Goal: Information Seeking & Learning: Learn about a topic

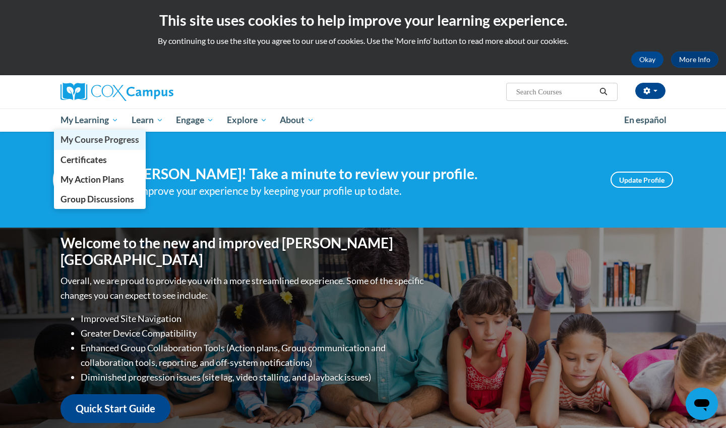
click at [108, 138] on span "My Course Progress" at bounding box center [100, 139] width 79 height 11
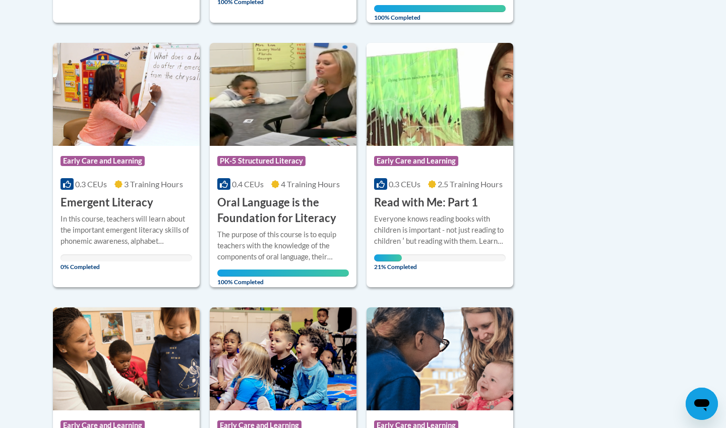
scroll to position [518, 0]
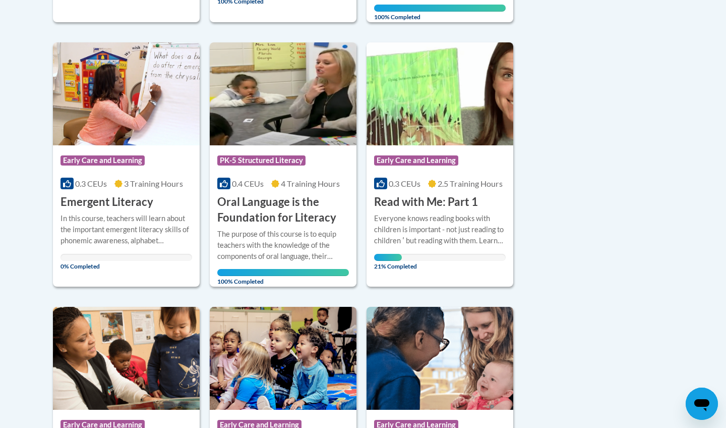
click at [478, 164] on div "Course Category: Early Care and Learning" at bounding box center [440, 161] width 132 height 23
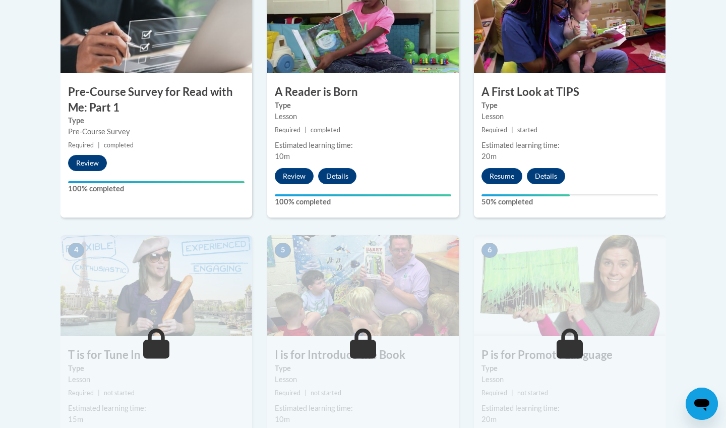
scroll to position [367, 0]
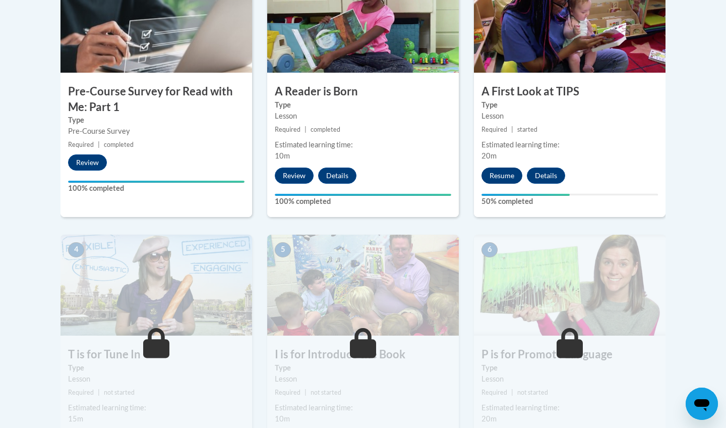
click at [509, 177] on button "Resume" at bounding box center [502, 175] width 41 height 16
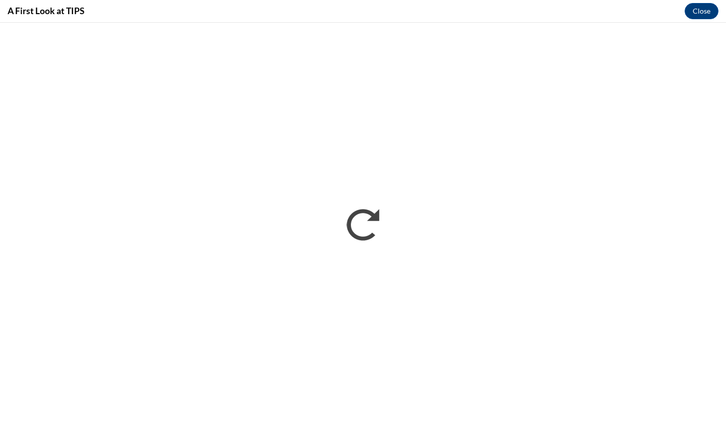
scroll to position [0, 0]
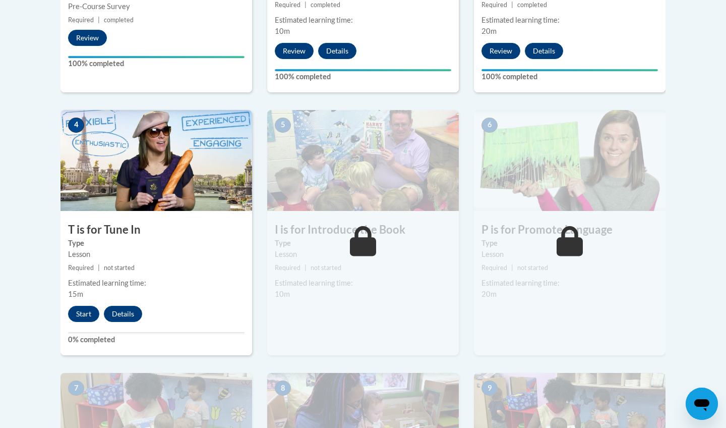
scroll to position [493, 0]
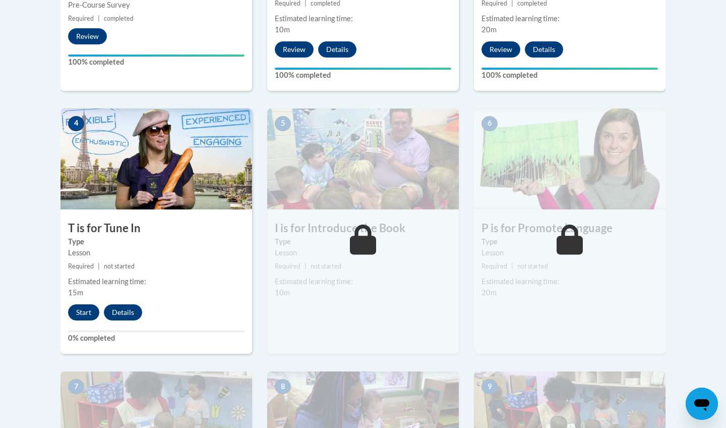
click at [81, 313] on button "Start" at bounding box center [83, 312] width 31 height 16
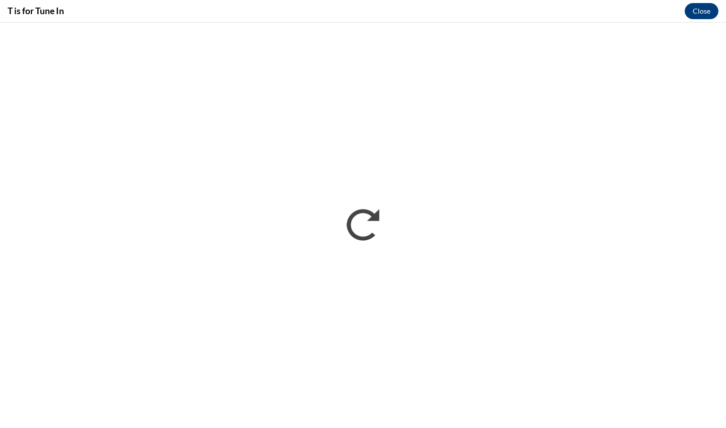
scroll to position [0, 0]
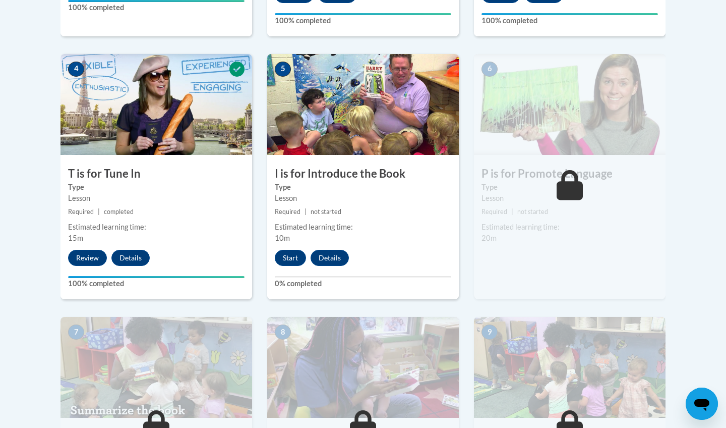
scroll to position [551, 0]
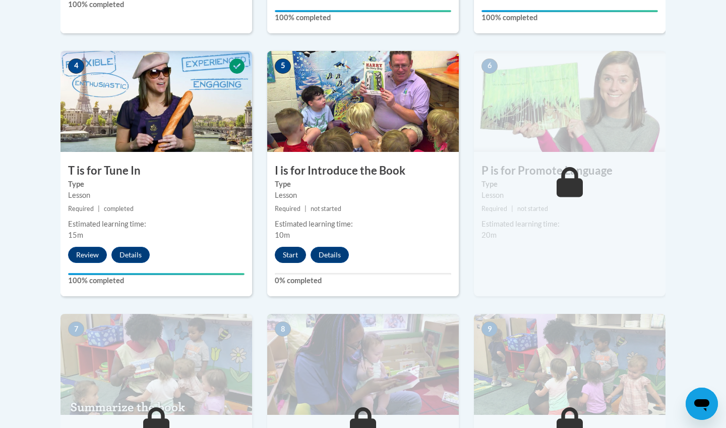
click at [291, 255] on button "Start" at bounding box center [290, 255] width 31 height 16
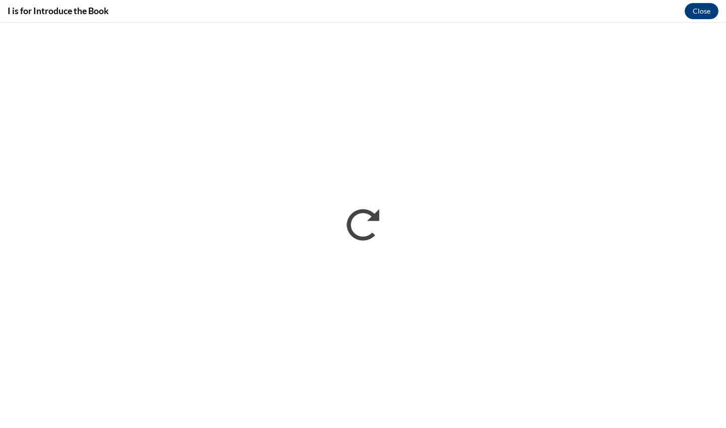
scroll to position [0, 0]
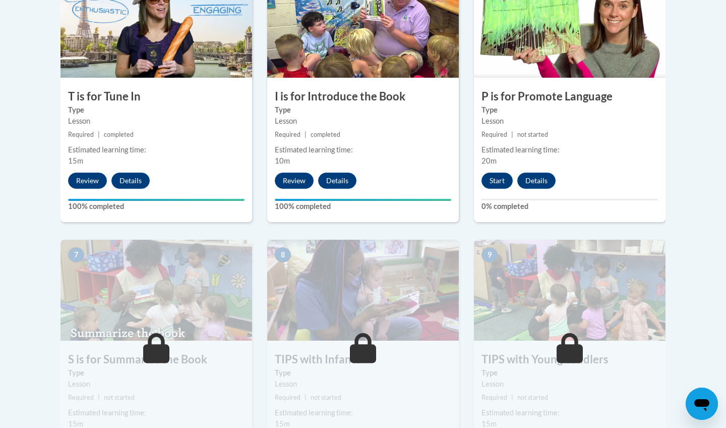
scroll to position [655, 0]
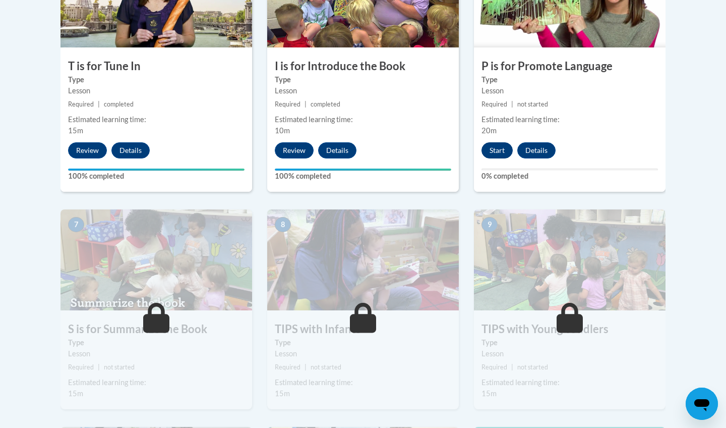
click at [501, 152] on button "Start" at bounding box center [497, 150] width 31 height 16
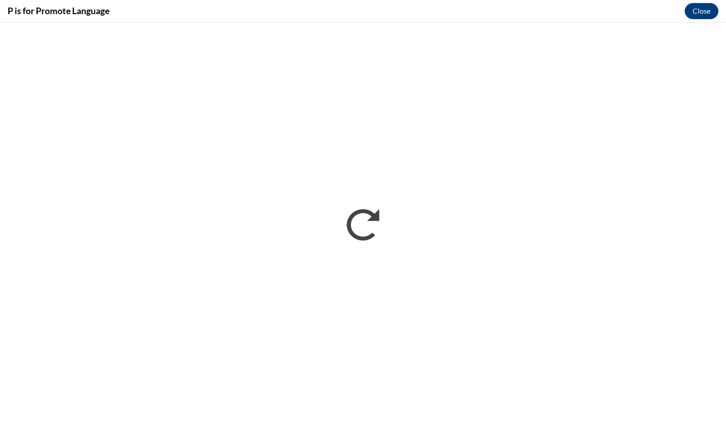
scroll to position [0, 0]
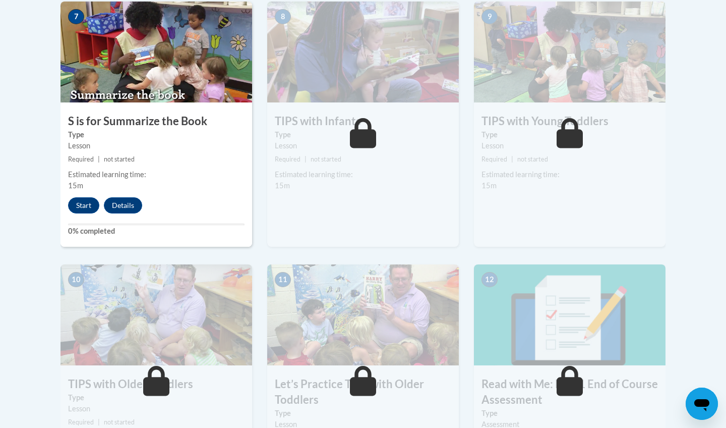
scroll to position [865, 0]
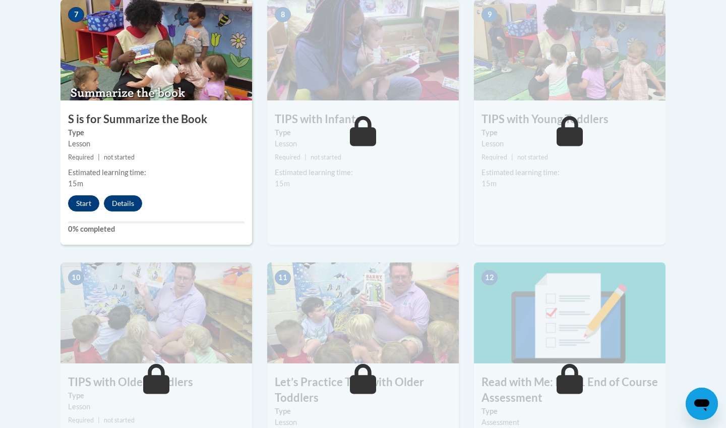
click at [77, 195] on button "Start" at bounding box center [83, 203] width 31 height 16
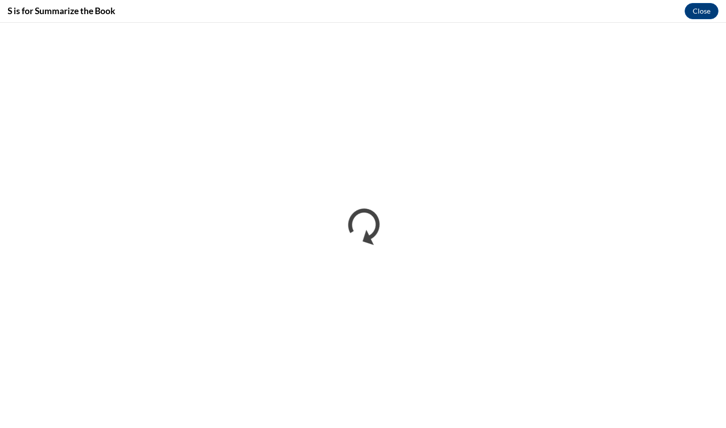
scroll to position [0, 0]
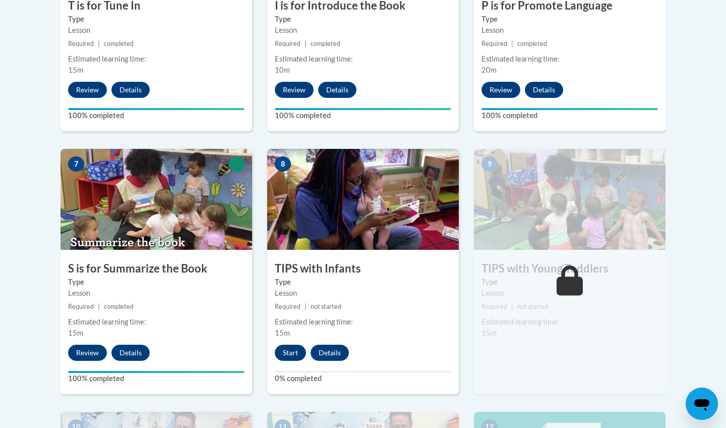
scroll to position [735, 0]
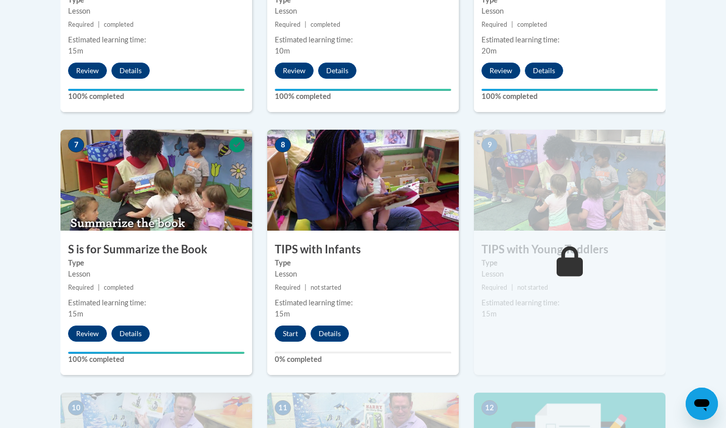
click at [295, 328] on button "Start" at bounding box center [290, 333] width 31 height 16
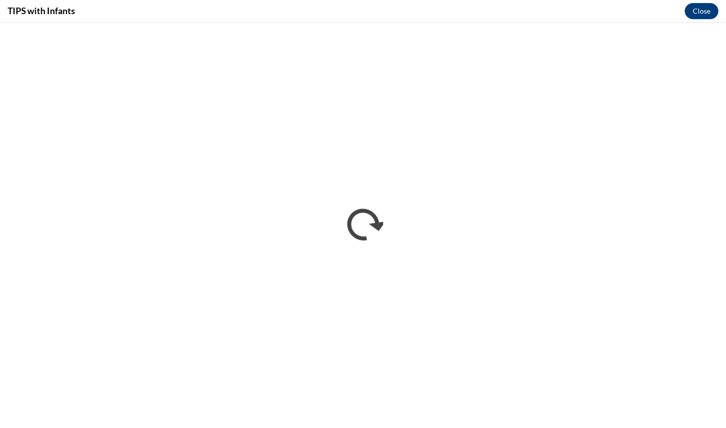
scroll to position [0, 0]
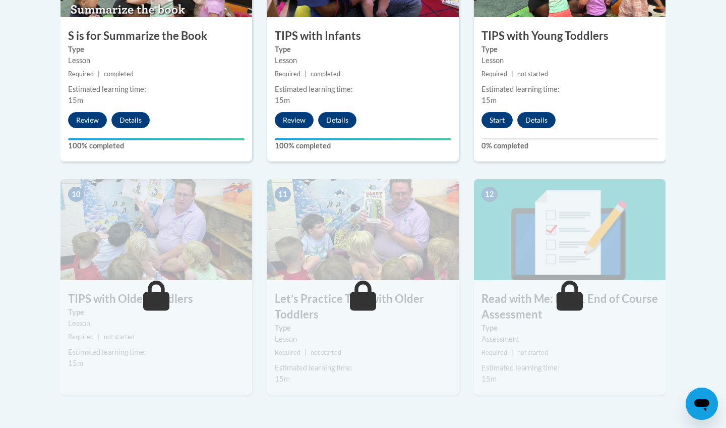
scroll to position [945, 0]
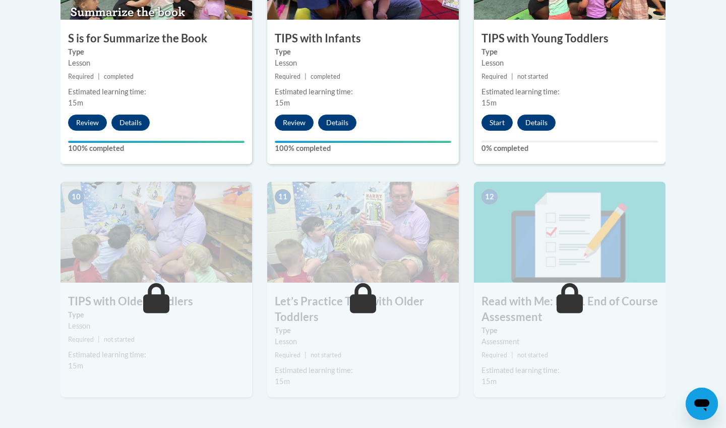
click at [498, 124] on button "Start" at bounding box center [497, 122] width 31 height 16
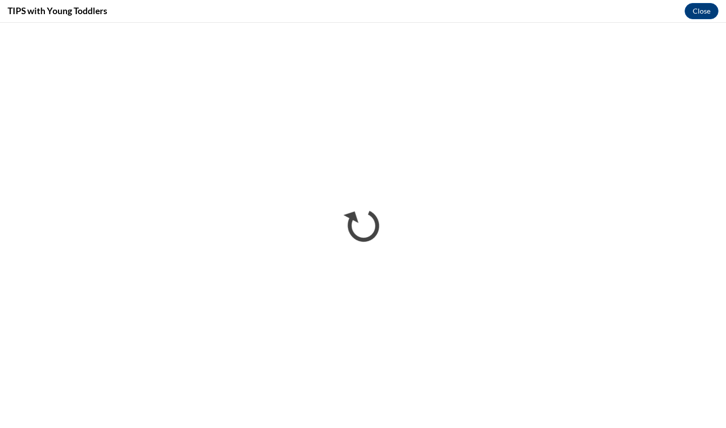
scroll to position [0, 0]
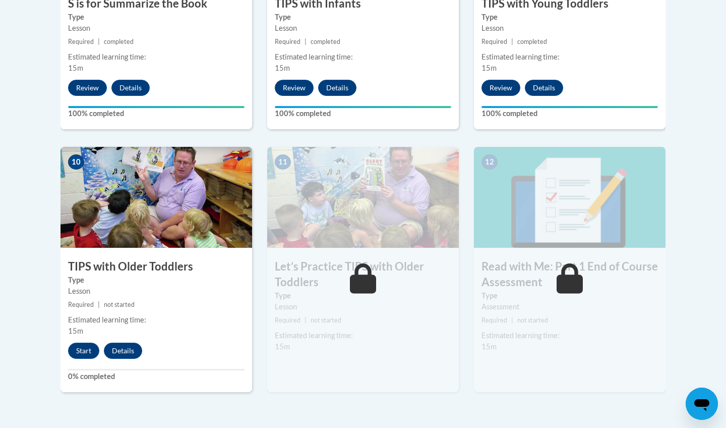
scroll to position [1039, 0]
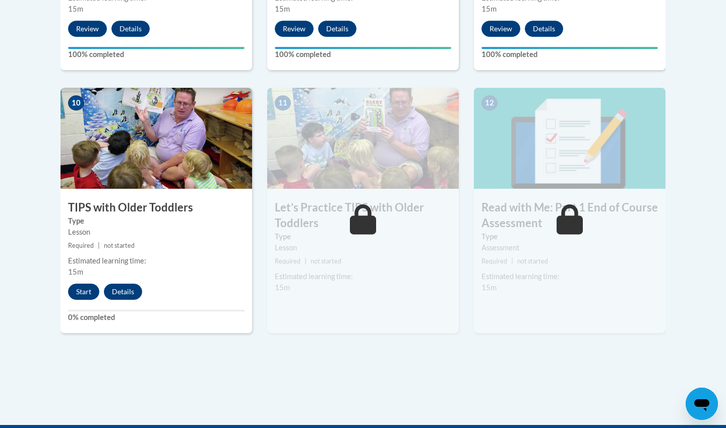
click at [91, 290] on button "Start" at bounding box center [83, 291] width 31 height 16
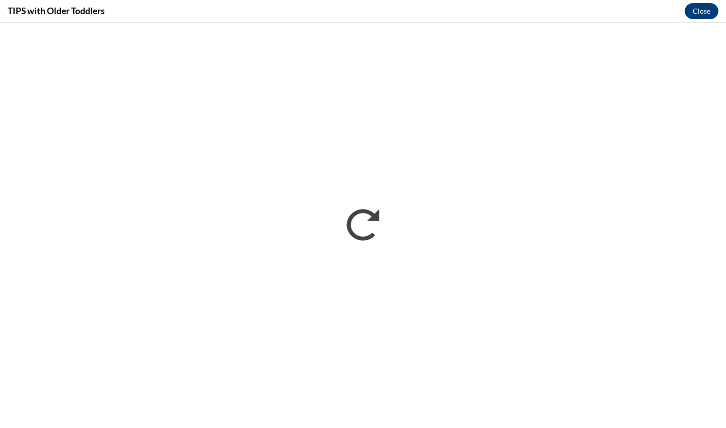
scroll to position [0, 0]
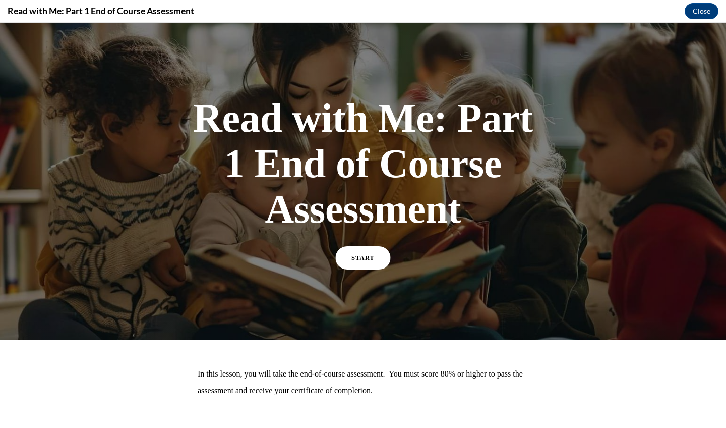
click at [359, 267] on link "START" at bounding box center [363, 257] width 55 height 23
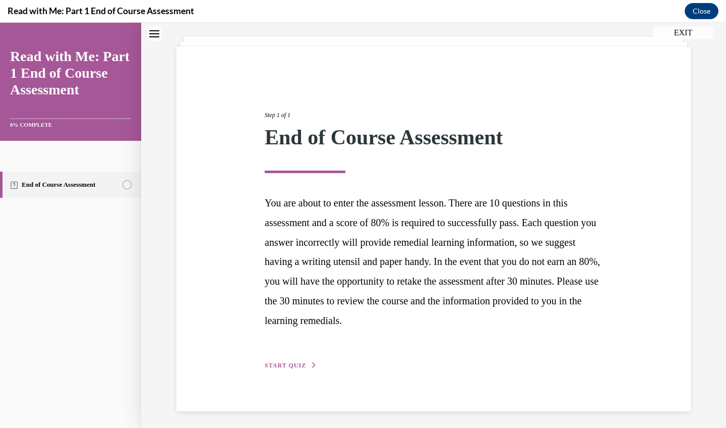
click at [294, 362] on span "START QUIZ" at bounding box center [285, 365] width 41 height 7
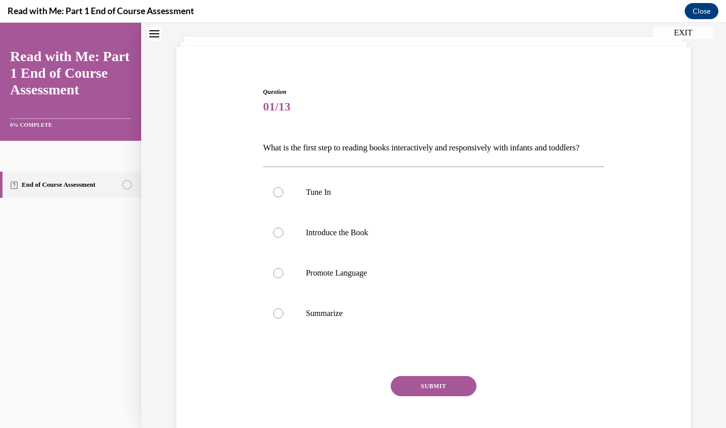
scroll to position [53, 0]
click at [351, 237] on p "Introduce the Book" at bounding box center [442, 232] width 273 height 10
click at [283, 237] on input "Introduce the Book" at bounding box center [278, 232] width 10 height 10
radio input "true"
click at [434, 396] on button "SUBMIT" at bounding box center [434, 386] width 86 height 20
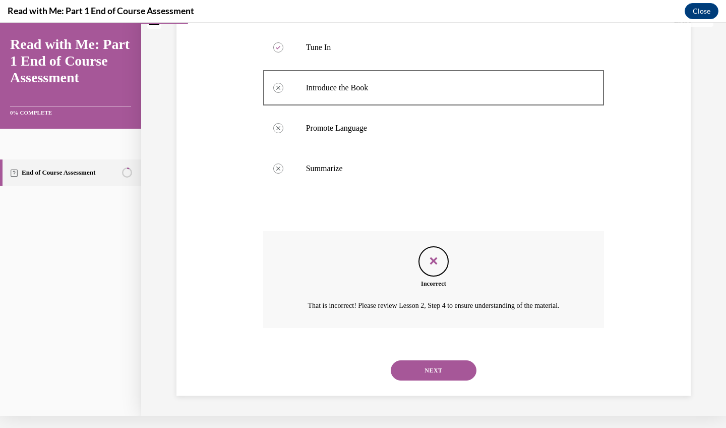
scroll to position [194, 0]
click at [450, 375] on button "NEXT" at bounding box center [434, 370] width 86 height 20
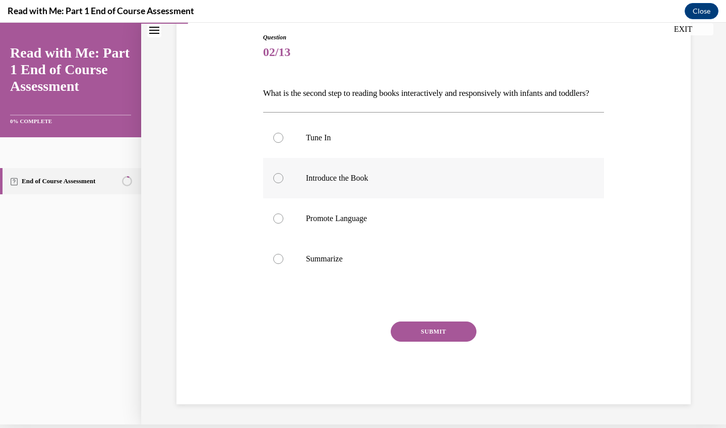
click at [388, 198] on label "Introduce the Book" at bounding box center [433, 178] width 341 height 40
click at [283, 183] on input "Introduce the Book" at bounding box center [278, 178] width 10 height 10
radio input "true"
click at [434, 338] on button "SUBMIT" at bounding box center [434, 331] width 86 height 20
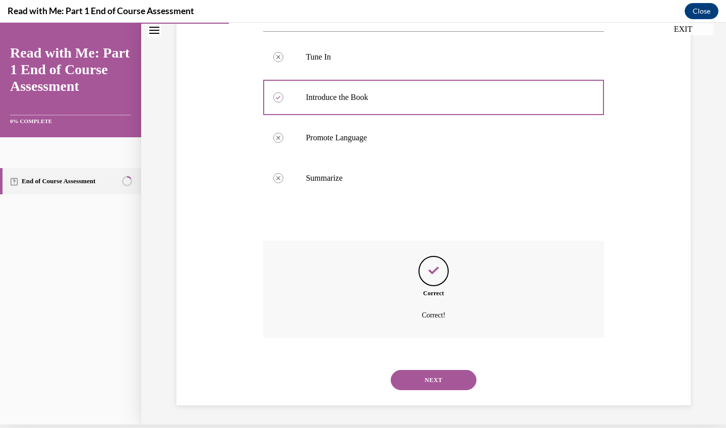
scroll to position [190, 0]
click at [437, 369] on button "NEXT" at bounding box center [434, 379] width 86 height 20
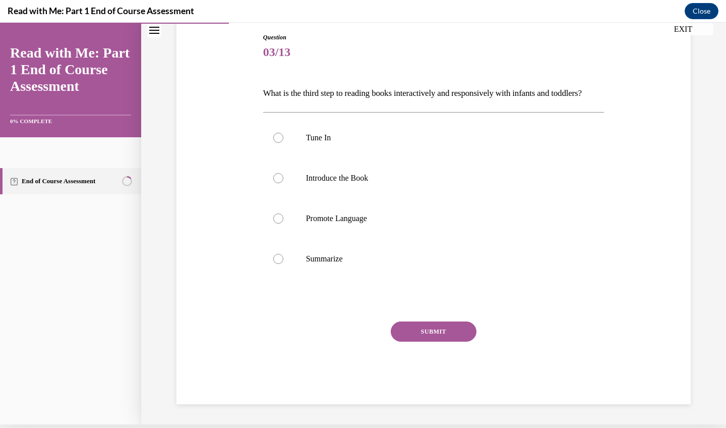
scroll to position [109, 0]
click at [369, 223] on p "Promote Language" at bounding box center [442, 218] width 273 height 10
click at [283, 223] on input "Promote Language" at bounding box center [278, 218] width 10 height 10
radio input "true"
click at [358, 278] on label "Summarize" at bounding box center [433, 258] width 341 height 40
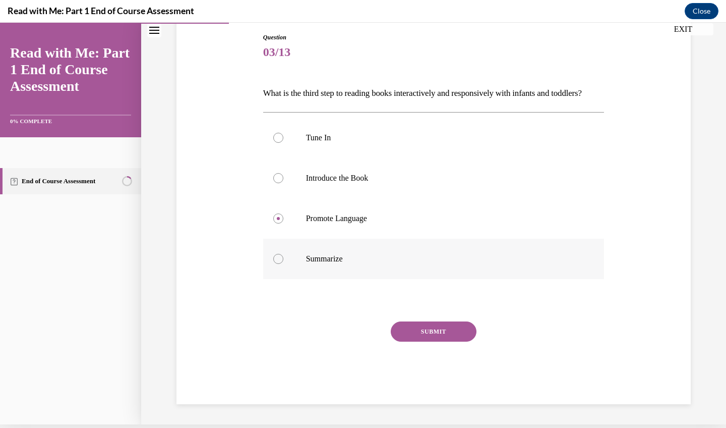
click at [283, 264] on input "Summarize" at bounding box center [278, 259] width 10 height 10
radio input "true"
click at [419, 341] on button "SUBMIT" at bounding box center [434, 331] width 86 height 20
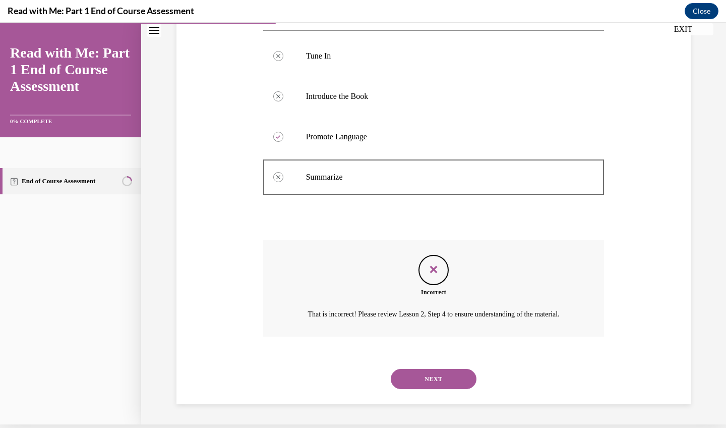
scroll to position [202, 0]
click at [441, 388] on button "NEXT" at bounding box center [434, 379] width 86 height 20
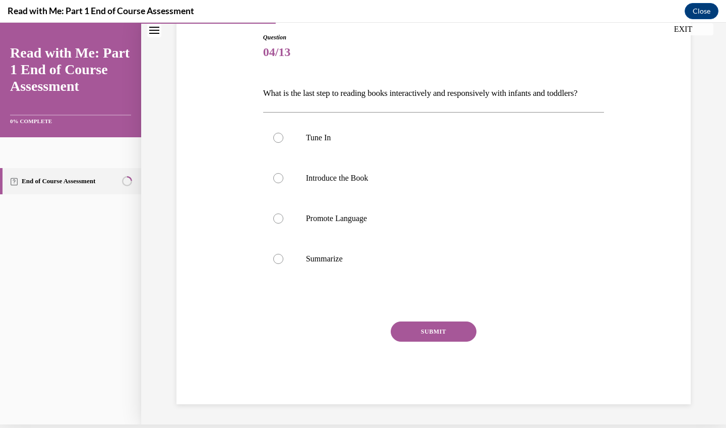
scroll to position [109, 0]
click at [381, 264] on p "Summarize" at bounding box center [442, 259] width 273 height 10
click at [283, 264] on input "Summarize" at bounding box center [278, 259] width 10 height 10
radio input "true"
click at [433, 339] on button "SUBMIT" at bounding box center [434, 331] width 86 height 20
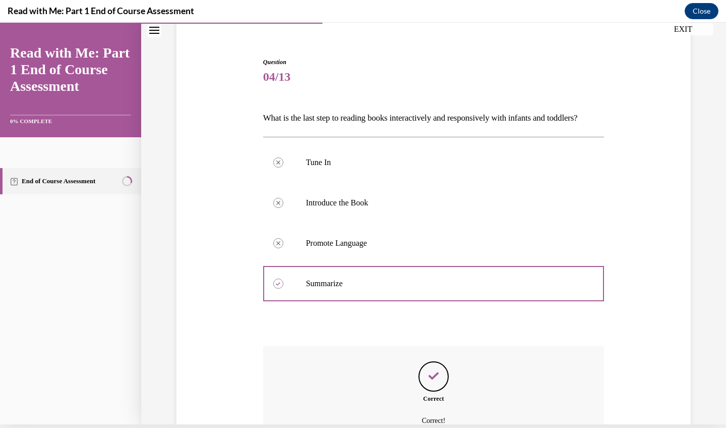
scroll to position [190, 0]
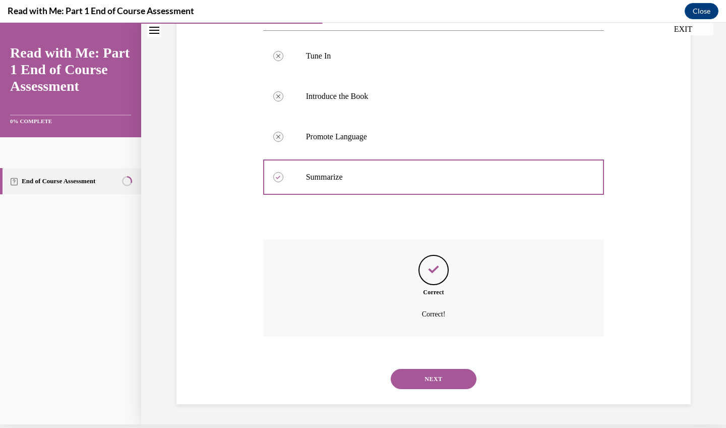
click at [467, 374] on button "NEXT" at bounding box center [434, 379] width 86 height 20
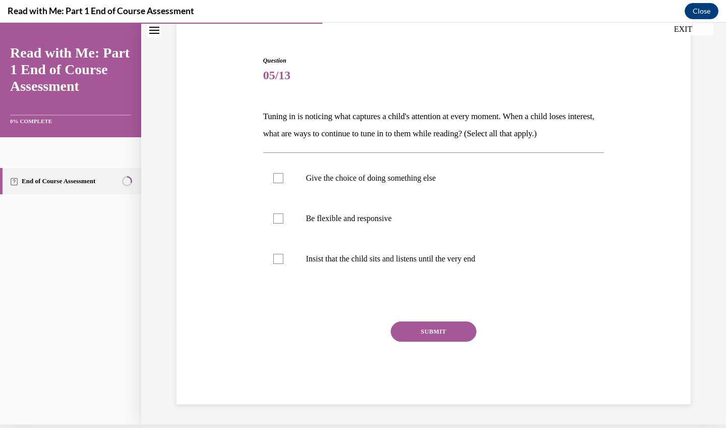
scroll to position [69, 0]
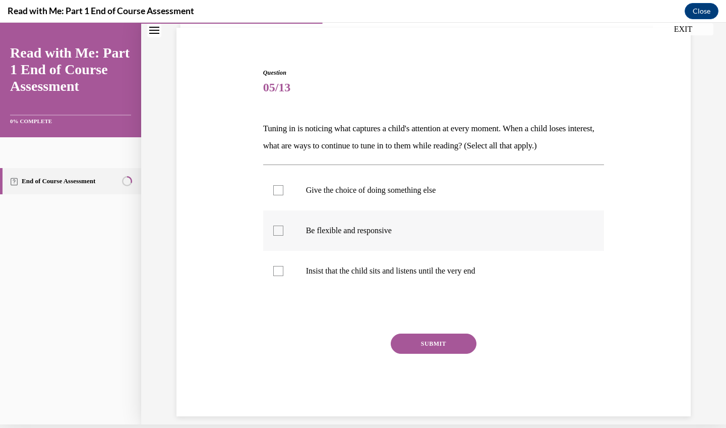
click at [355, 240] on label "Be flexible and responsive" at bounding box center [433, 230] width 341 height 40
click at [283, 235] on input "Be flexible and responsive" at bounding box center [278, 230] width 10 height 10
checkbox input "true"
click at [438, 346] on button "SUBMIT" at bounding box center [434, 343] width 86 height 20
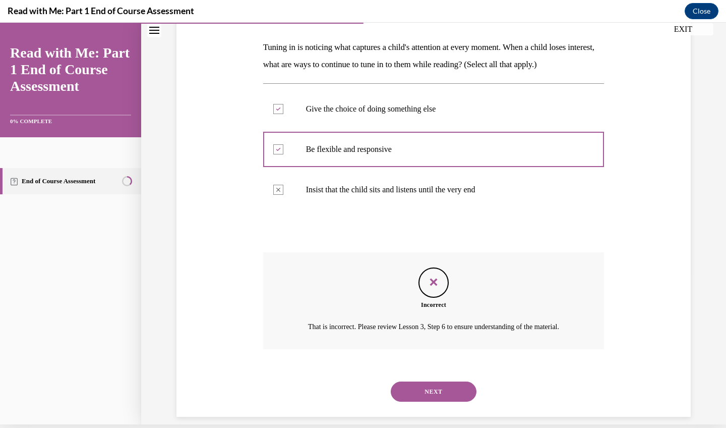
scroll to position [161, 0]
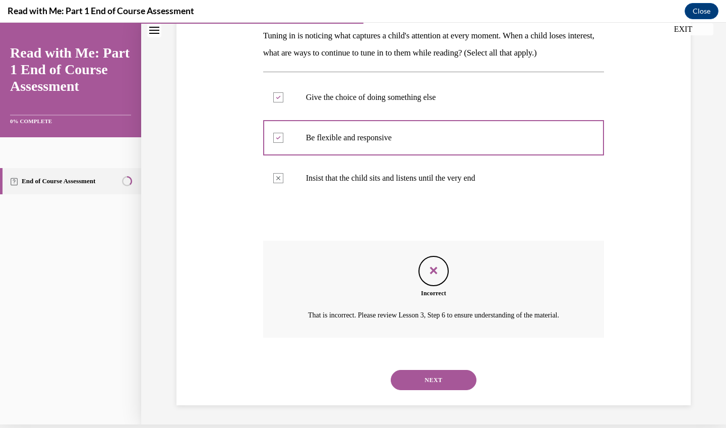
click at [440, 370] on button "NEXT" at bounding box center [434, 380] width 86 height 20
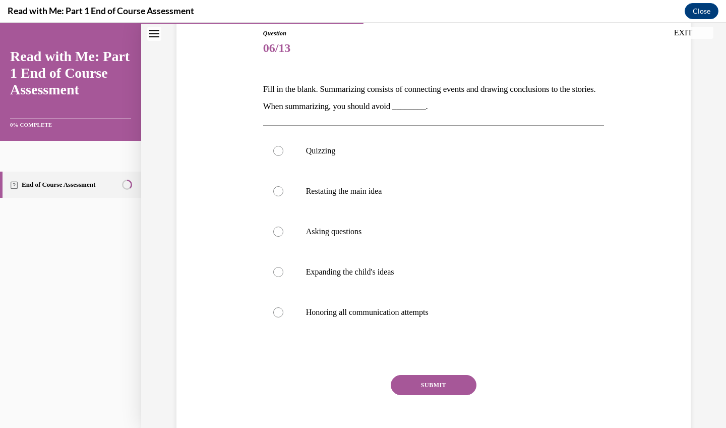
scroll to position [112, 0]
click at [370, 157] on label "Quizzing" at bounding box center [433, 150] width 341 height 40
click at [283, 155] on input "Quizzing" at bounding box center [278, 150] width 10 height 10
radio input "true"
click at [405, 203] on label "Restating the main idea" at bounding box center [433, 190] width 341 height 40
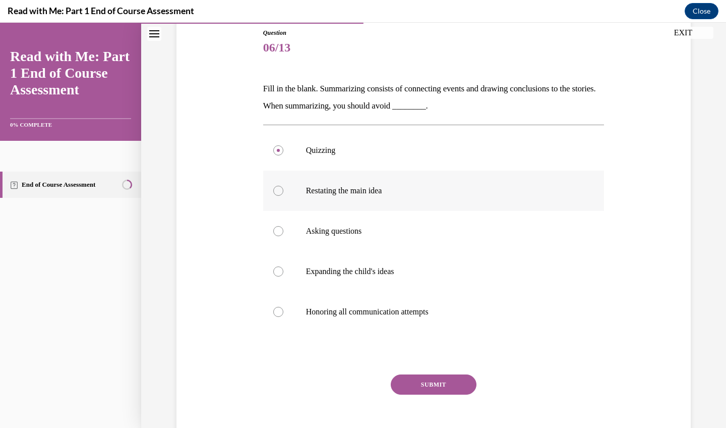
click at [283, 196] on input "Restating the main idea" at bounding box center [278, 191] width 10 height 10
radio input "true"
click at [385, 160] on label "Quizzing" at bounding box center [433, 150] width 341 height 40
click at [283, 155] on input "Quizzing" at bounding box center [278, 150] width 10 height 10
radio input "true"
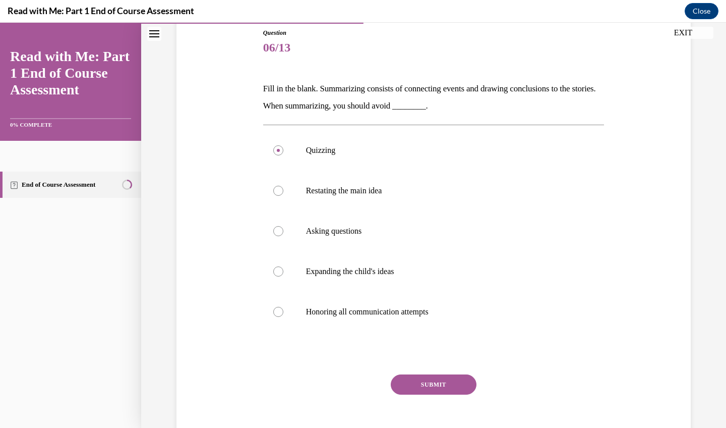
click at [423, 378] on button "SUBMIT" at bounding box center [434, 384] width 86 height 20
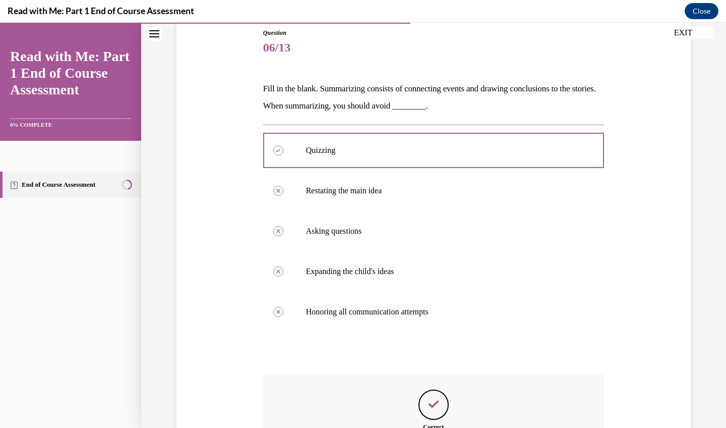
scroll to position [12, 0]
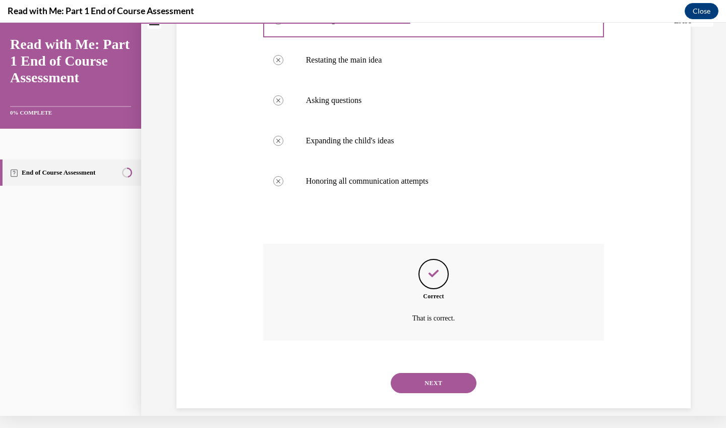
click at [424, 373] on button "NEXT" at bounding box center [434, 383] width 86 height 20
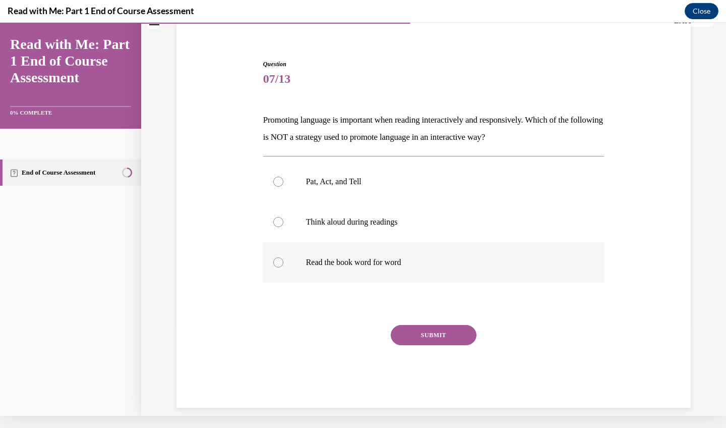
click at [434, 250] on label "Read the book word for word" at bounding box center [433, 262] width 341 height 40
click at [283, 257] on input "Read the book word for word" at bounding box center [278, 262] width 10 height 10
radio input "true"
click at [432, 329] on button "SUBMIT" at bounding box center [434, 335] width 86 height 20
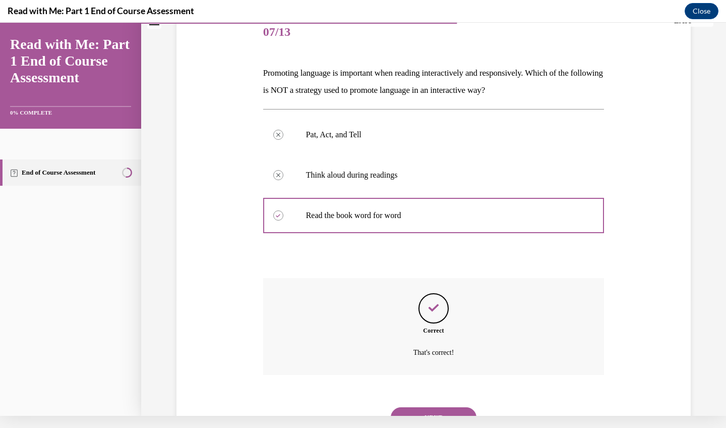
scroll to position [150, 0]
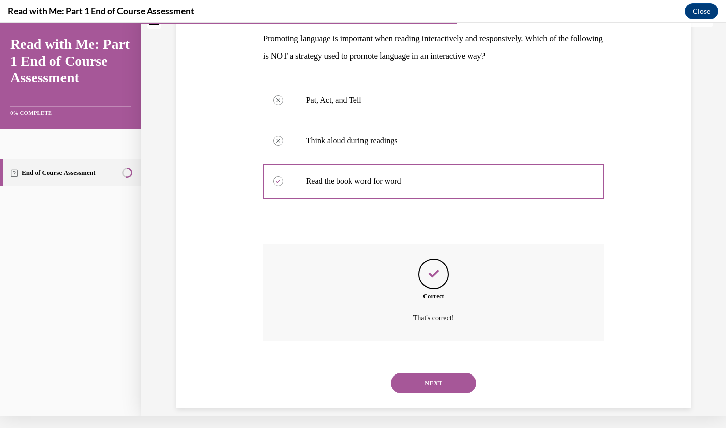
click at [443, 363] on div "NEXT" at bounding box center [433, 383] width 341 height 40
click at [446, 374] on button "NEXT" at bounding box center [434, 383] width 86 height 20
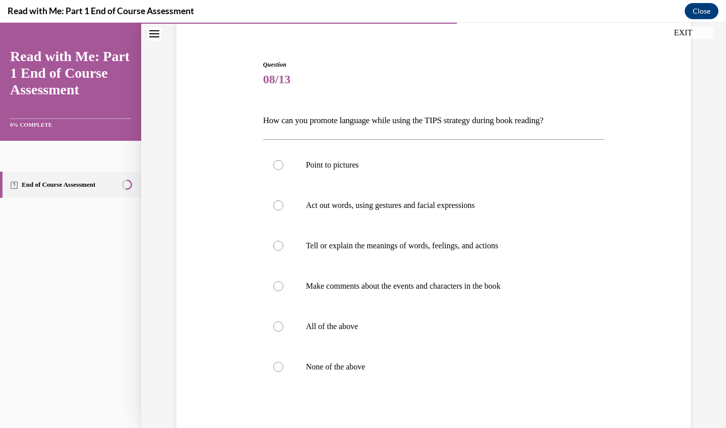
scroll to position [102, 0]
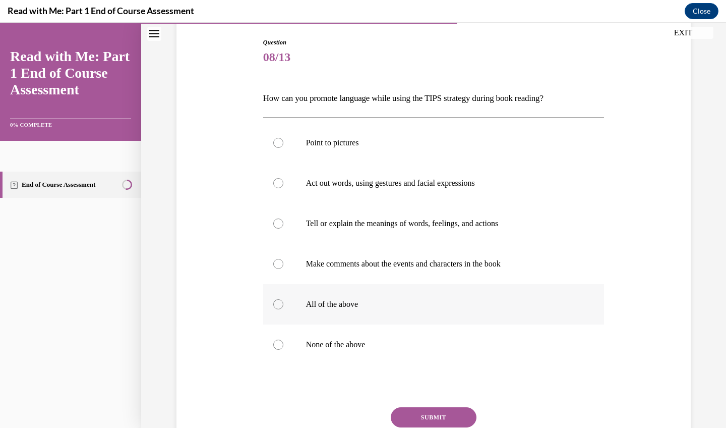
click at [387, 309] on label "All of the above" at bounding box center [433, 304] width 341 height 40
click at [283, 309] on input "All of the above" at bounding box center [278, 304] width 10 height 10
radio input "true"
click at [420, 406] on div "Question 08/13 How can you promote language while using the TIPS strategy durin…" at bounding box center [433, 264] width 341 height 452
click at [426, 417] on button "SUBMIT" at bounding box center [434, 417] width 86 height 20
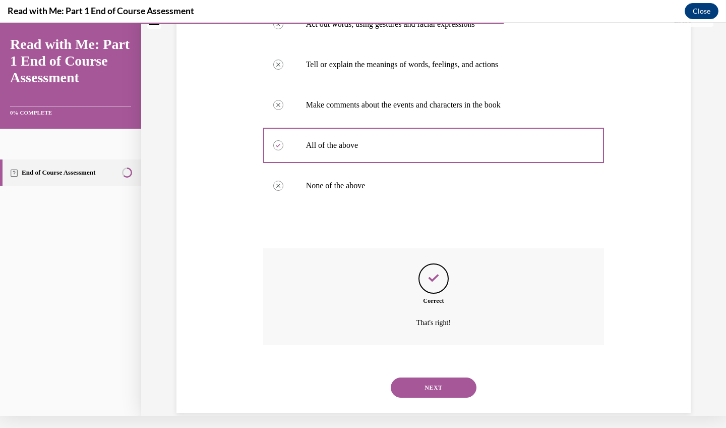
scroll to position [254, 0]
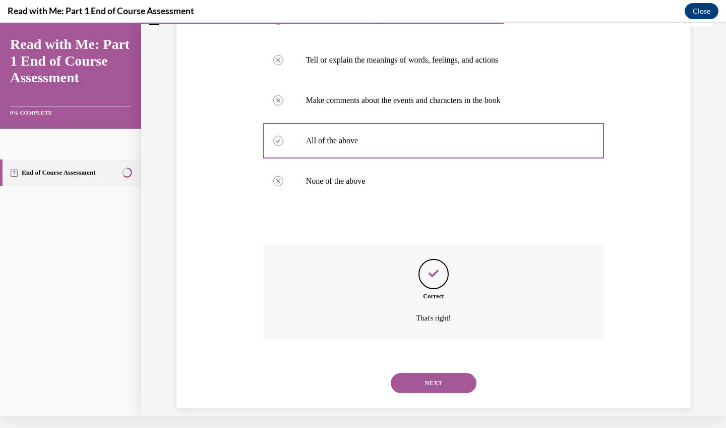
click at [432, 373] on button "NEXT" at bounding box center [434, 383] width 86 height 20
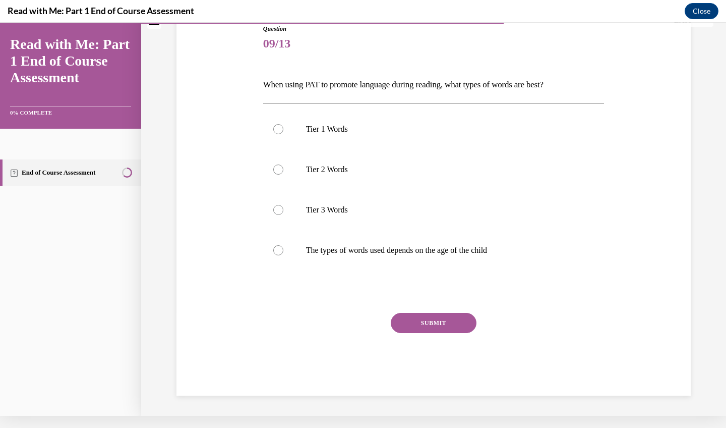
scroll to position [92, 0]
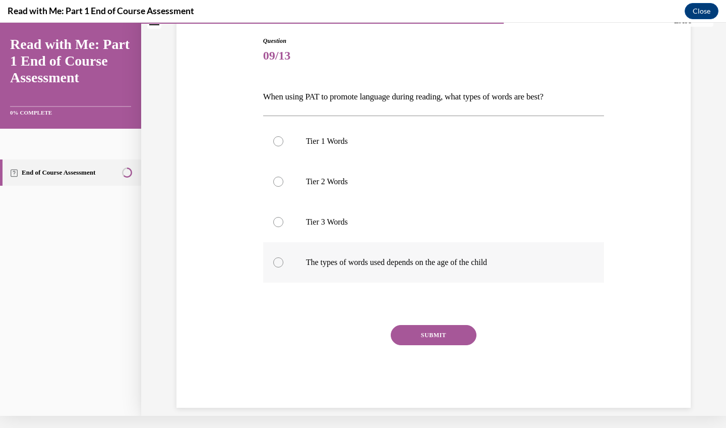
click at [416, 261] on p "The types of words used depends on the age of the child" at bounding box center [442, 262] width 273 height 10
click at [283, 261] on input "The types of words used depends on the age of the child" at bounding box center [278, 262] width 10 height 10
radio input "true"
click at [428, 333] on button "SUBMIT" at bounding box center [434, 335] width 86 height 20
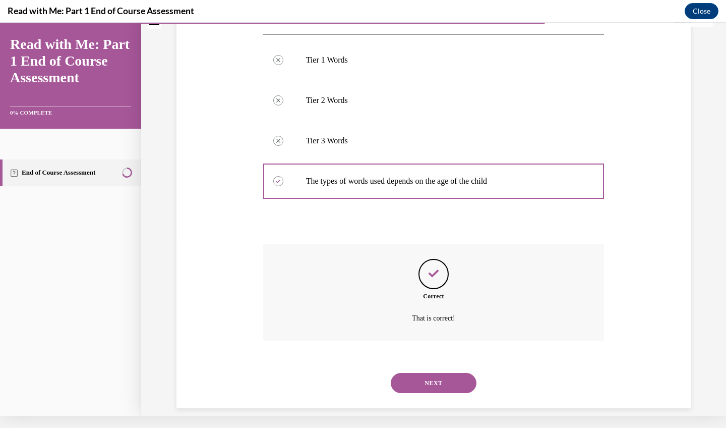
click at [435, 373] on button "NEXT" at bounding box center [434, 383] width 86 height 20
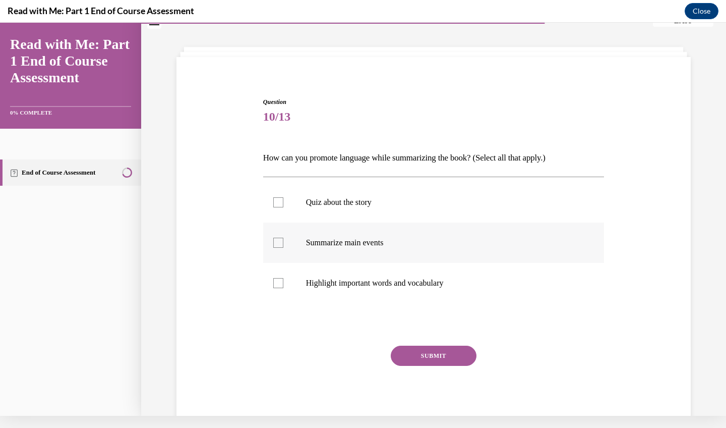
click at [368, 254] on label "Summarize main events" at bounding box center [433, 242] width 341 height 40
click at [283, 248] on input "Summarize main events" at bounding box center [278, 242] width 10 height 10
checkbox input "true"
click at [378, 286] on p "Highlight important words and vocabulary" at bounding box center [442, 283] width 273 height 10
click at [283, 286] on input "Highlight important words and vocabulary" at bounding box center [278, 283] width 10 height 10
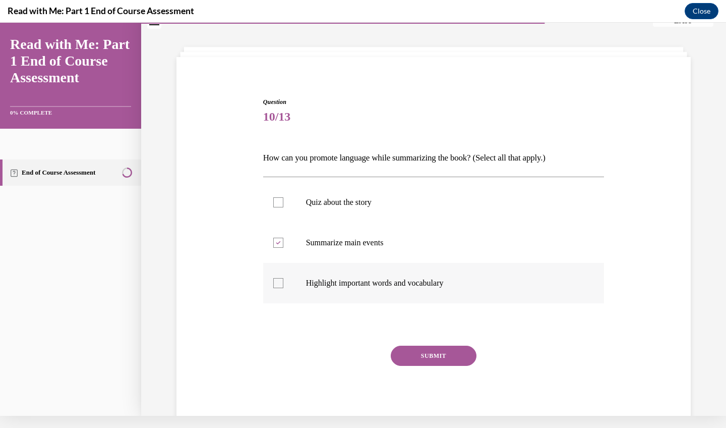
checkbox input "true"
click at [420, 351] on button "SUBMIT" at bounding box center [434, 355] width 86 height 20
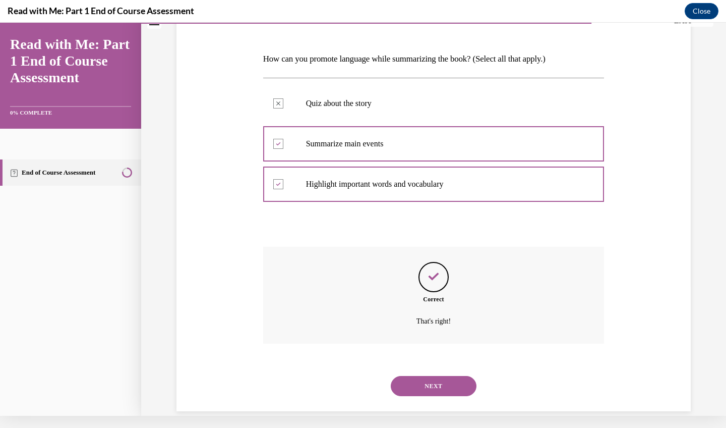
scroll to position [133, 0]
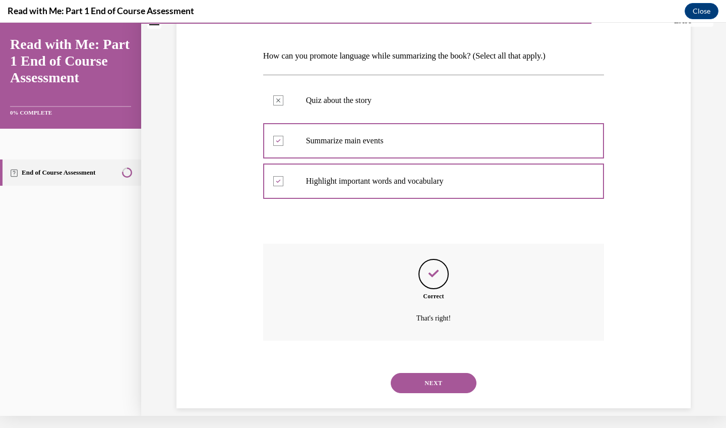
click at [429, 373] on button "NEXT" at bounding box center [434, 383] width 86 height 20
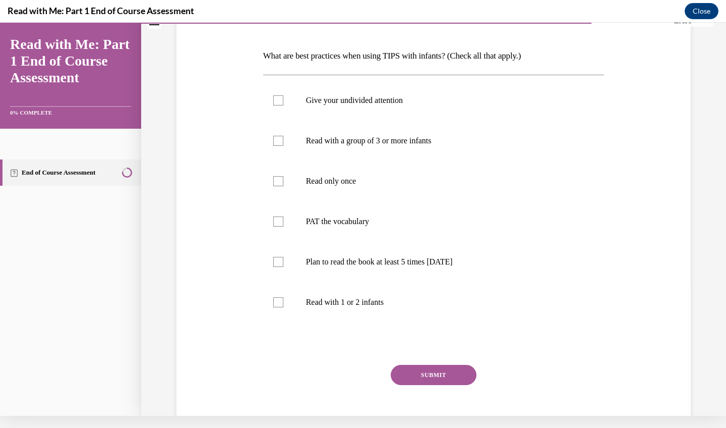
scroll to position [0, 0]
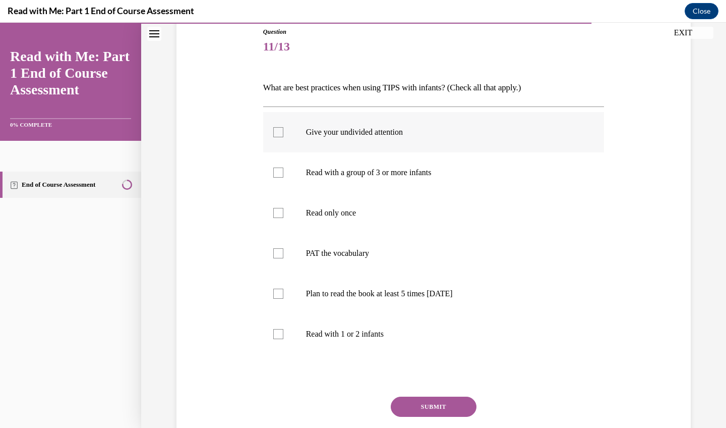
click at [440, 138] on label "Give your undivided attention" at bounding box center [433, 132] width 341 height 40
click at [283, 137] on input "Give your undivided attention" at bounding box center [278, 132] width 10 height 10
checkbox input "true"
click at [408, 310] on label "Plan to read the book at least 5 times in 2 weeks" at bounding box center [433, 293] width 341 height 40
click at [283, 298] on input "Plan to read the book at least 5 times in 2 weeks" at bounding box center [278, 293] width 10 height 10
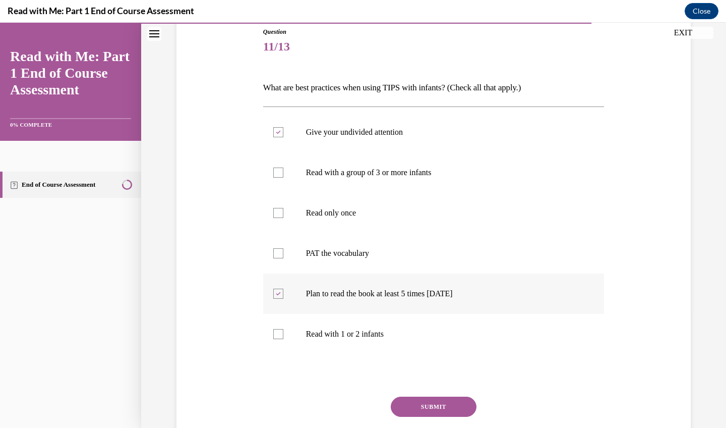
click at [408, 310] on label "Plan to read the book at least 5 times in 2 weeks" at bounding box center [433, 293] width 341 height 40
click at [283, 298] on input "Plan to read the book at least 5 times in 2 weeks" at bounding box center [278, 293] width 10 height 10
checkbox input "false"
click at [386, 263] on label "PAT the vocabulary" at bounding box center [433, 253] width 341 height 40
click at [283, 258] on input "PAT the vocabulary" at bounding box center [278, 253] width 10 height 10
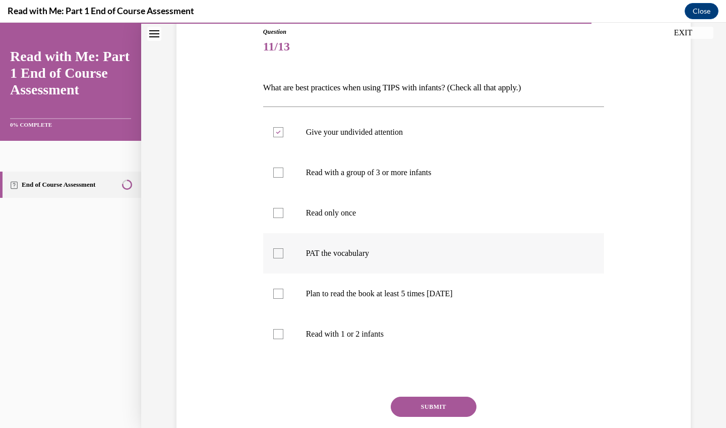
checkbox input "true"
click at [396, 329] on p "Read with 1 or 2 infants" at bounding box center [442, 334] width 273 height 10
click at [283, 329] on input "Read with 1 or 2 infants" at bounding box center [278, 334] width 10 height 10
checkbox input "true"
click at [428, 405] on button "SUBMIT" at bounding box center [434, 406] width 86 height 20
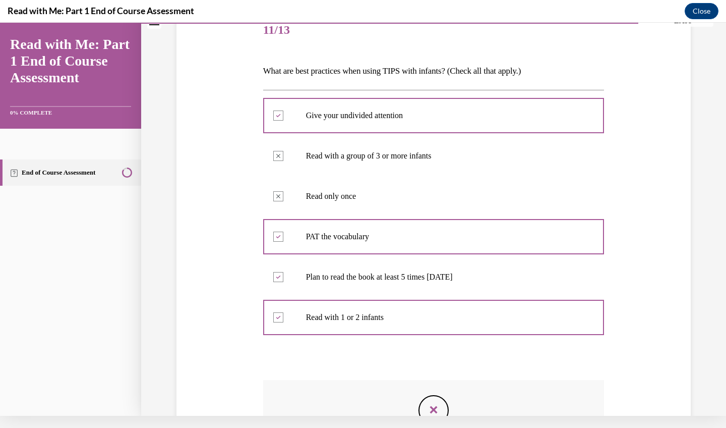
scroll to position [109, 0]
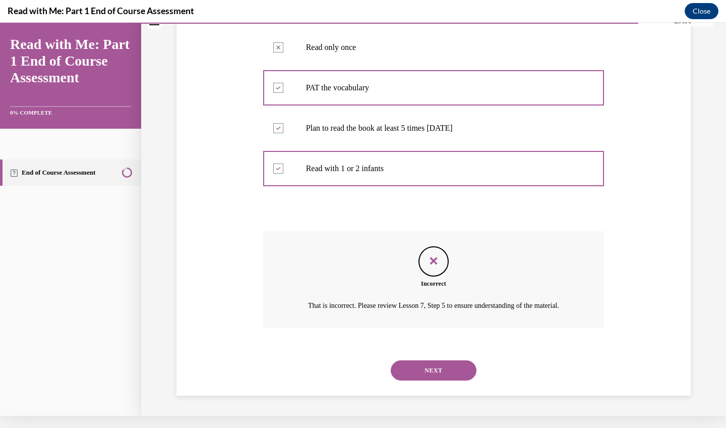
click at [444, 361] on button "NEXT" at bounding box center [434, 370] width 86 height 20
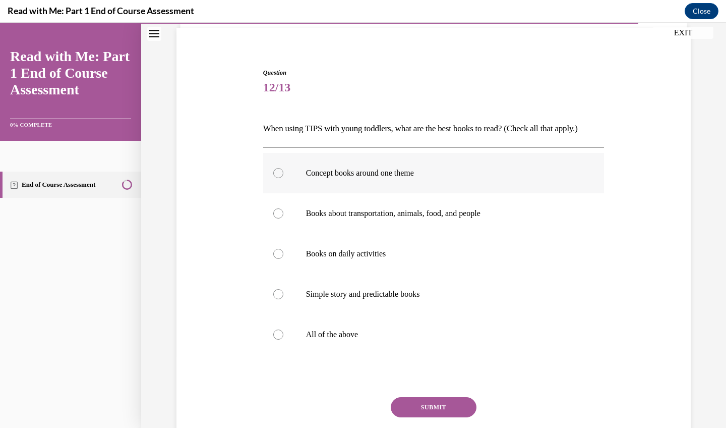
scroll to position [78, 0]
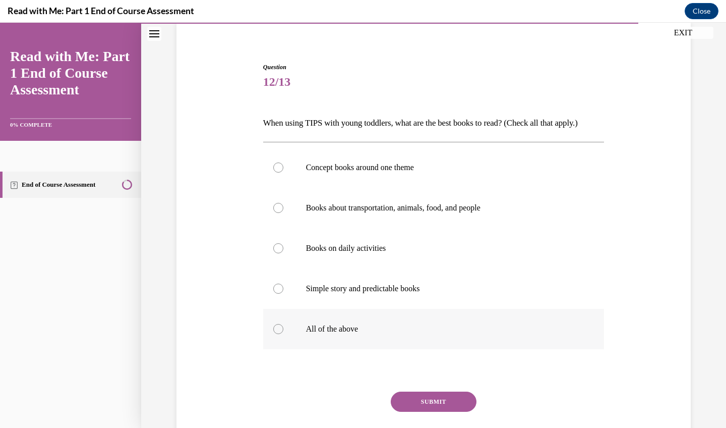
click at [469, 340] on label "All of the above" at bounding box center [433, 329] width 341 height 40
click at [283, 334] on input "All of the above" at bounding box center [278, 329] width 10 height 10
radio input "true"
click at [442, 411] on button "SUBMIT" at bounding box center [434, 401] width 86 height 20
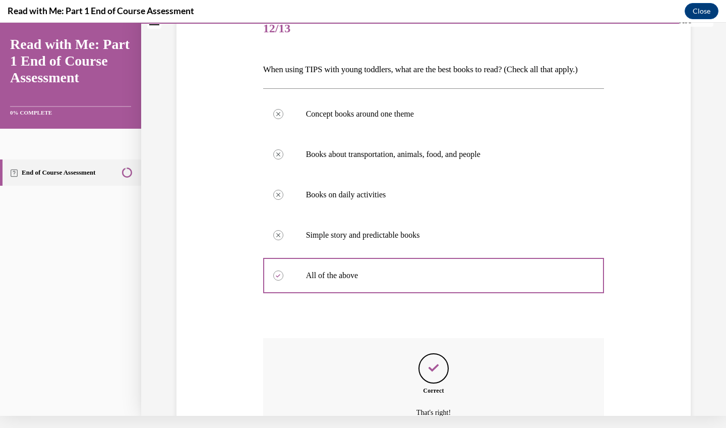
scroll to position [230, 0]
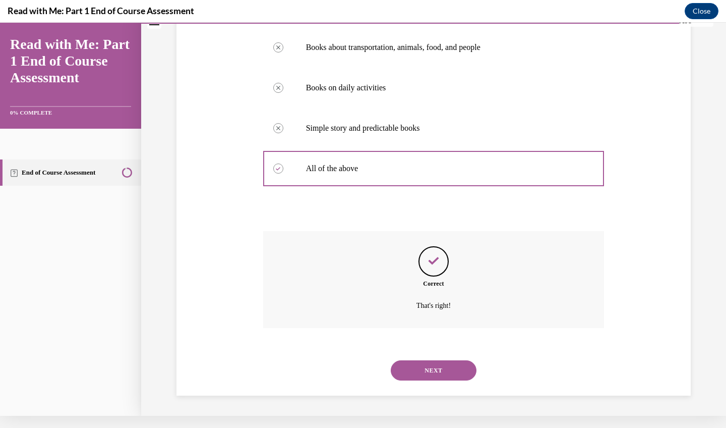
click at [441, 369] on button "NEXT" at bounding box center [434, 370] width 86 height 20
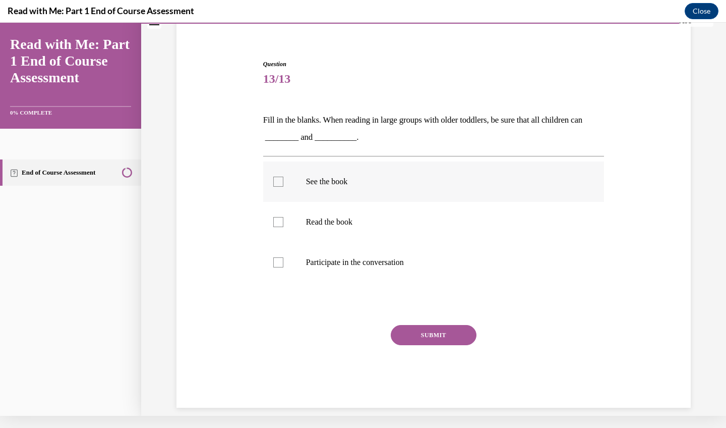
click at [371, 194] on label "See the book" at bounding box center [433, 181] width 341 height 40
click at [283, 187] on input "See the book" at bounding box center [278, 181] width 10 height 10
checkbox input "true"
click at [382, 268] on label "Participate in the conversation" at bounding box center [433, 262] width 341 height 40
click at [283, 267] on input "Participate in the conversation" at bounding box center [278, 262] width 10 height 10
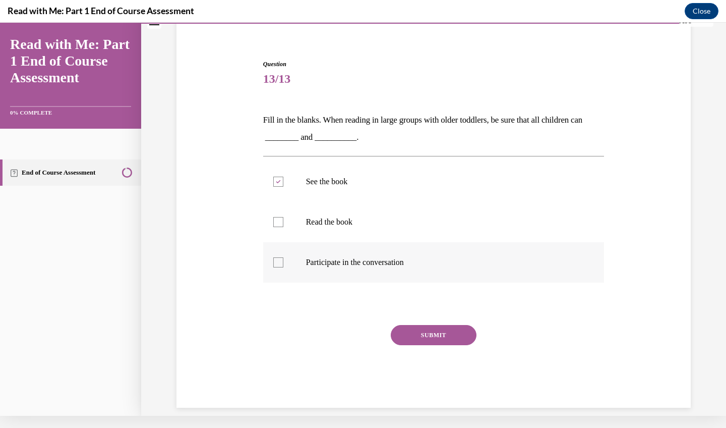
checkbox input "true"
click at [425, 335] on button "SUBMIT" at bounding box center [434, 335] width 86 height 20
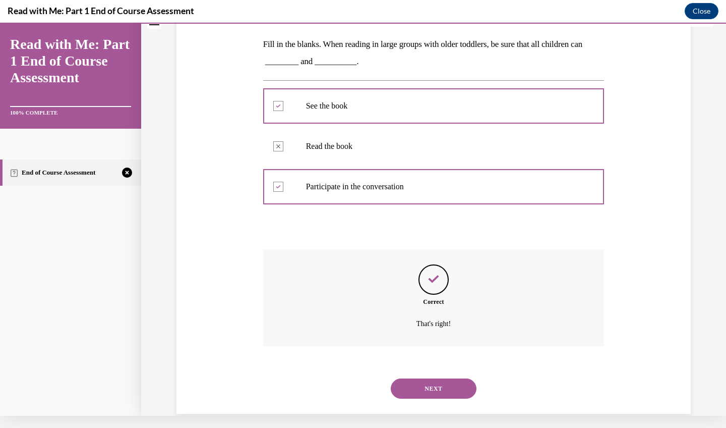
scroll to position [150, 0]
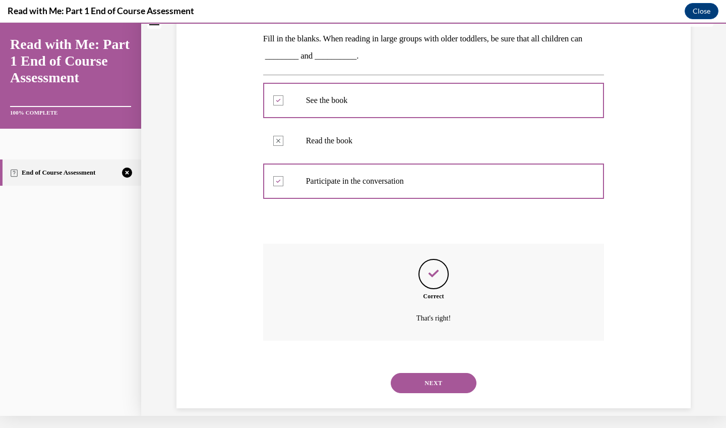
click at [448, 373] on button "NEXT" at bounding box center [434, 383] width 86 height 20
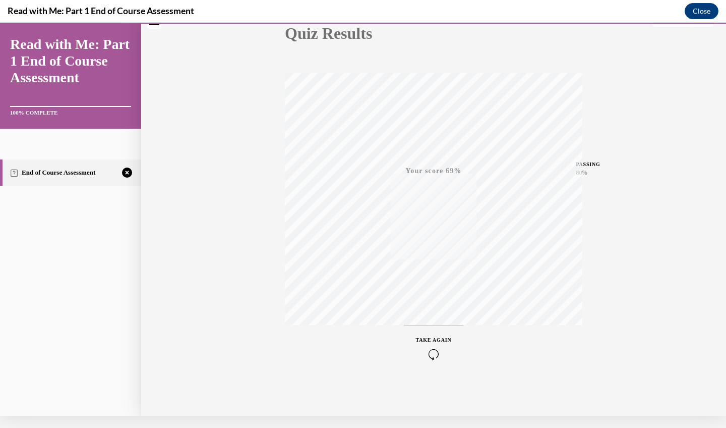
click at [432, 350] on icon "button" at bounding box center [434, 353] width 36 height 11
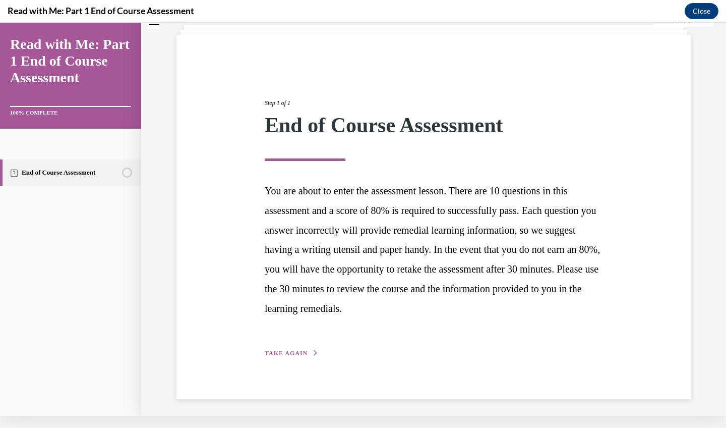
click at [310, 343] on div "Step 1 of 1 End of Course Assessment You are about to enter the assessment less…" at bounding box center [433, 216] width 353 height 283
click at [289, 350] on span "TAKE AGAIN" at bounding box center [286, 352] width 43 height 7
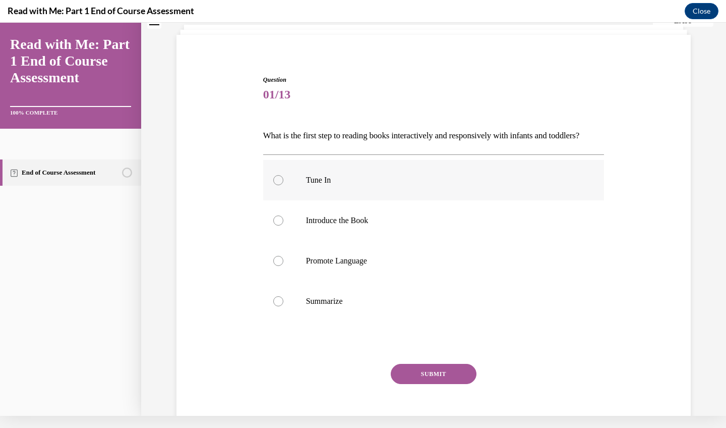
click at [335, 200] on label "Tune In" at bounding box center [433, 180] width 341 height 40
click at [283, 185] on input "Tune In" at bounding box center [278, 180] width 10 height 10
radio input "true"
click at [432, 403] on div "SUBMIT" at bounding box center [433, 389] width 341 height 50
click at [432, 384] on button "SUBMIT" at bounding box center [434, 374] width 86 height 20
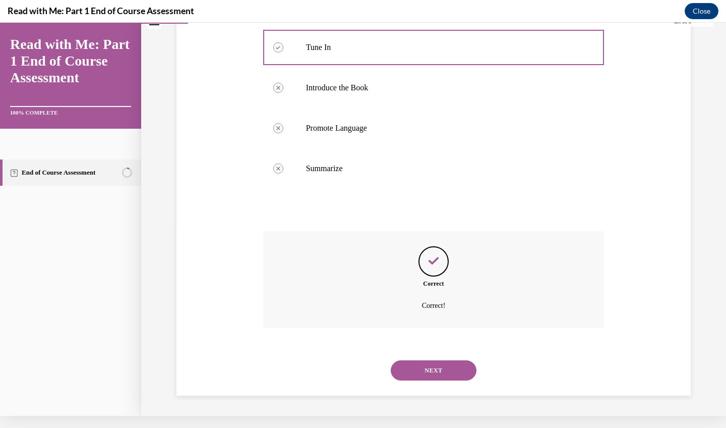
scroll to position [190, 0]
click at [438, 368] on button "NEXT" at bounding box center [434, 370] width 86 height 20
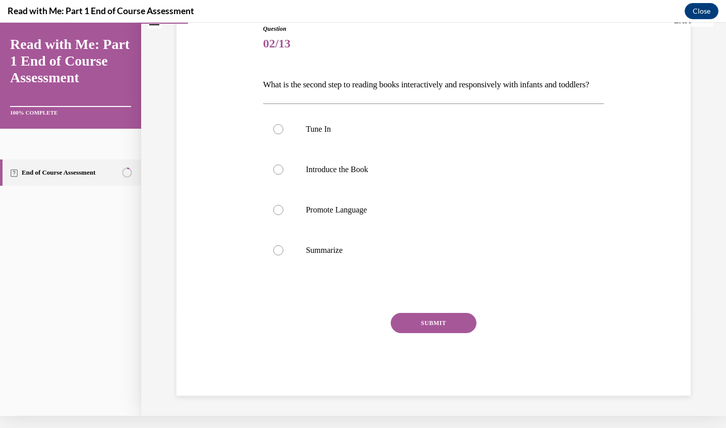
scroll to position [4, 0]
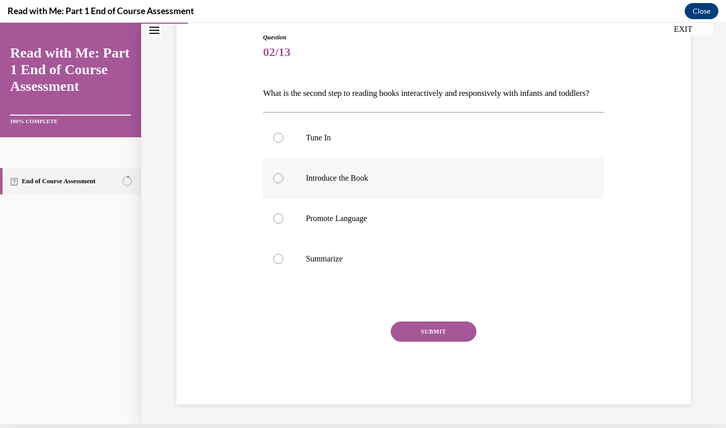
click at [363, 198] on label "Introduce the Book" at bounding box center [433, 178] width 341 height 40
click at [283, 183] on input "Introduce the Book" at bounding box center [278, 178] width 10 height 10
radio input "true"
click at [415, 341] on button "SUBMIT" at bounding box center [434, 331] width 86 height 20
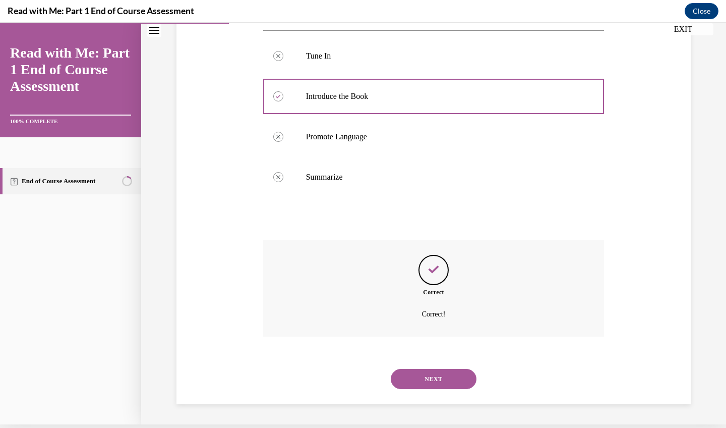
scroll to position [190, 0]
click at [430, 374] on button "NEXT" at bounding box center [434, 379] width 86 height 20
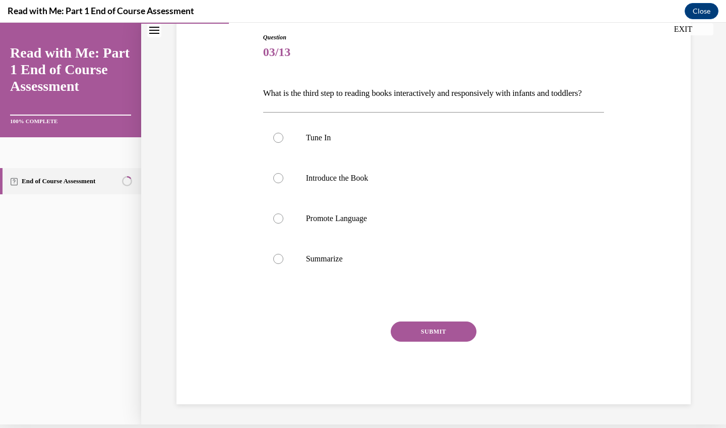
scroll to position [109, 0]
click at [369, 238] on label "Promote Language" at bounding box center [433, 218] width 341 height 40
click at [283, 223] on input "Promote Language" at bounding box center [278, 218] width 10 height 10
radio input "true"
click at [406, 337] on button "SUBMIT" at bounding box center [434, 331] width 86 height 20
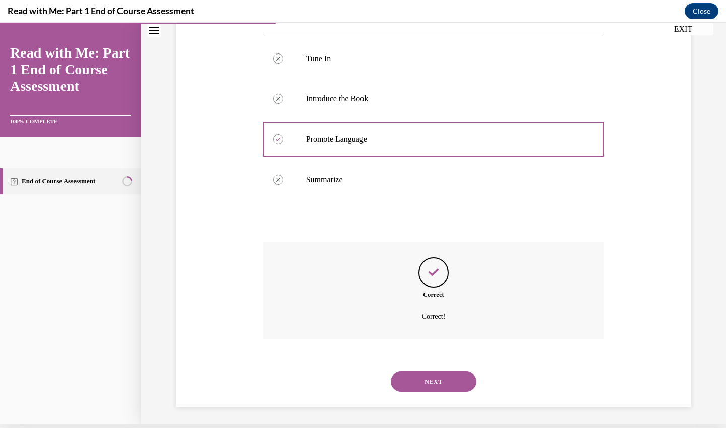
scroll to position [190, 0]
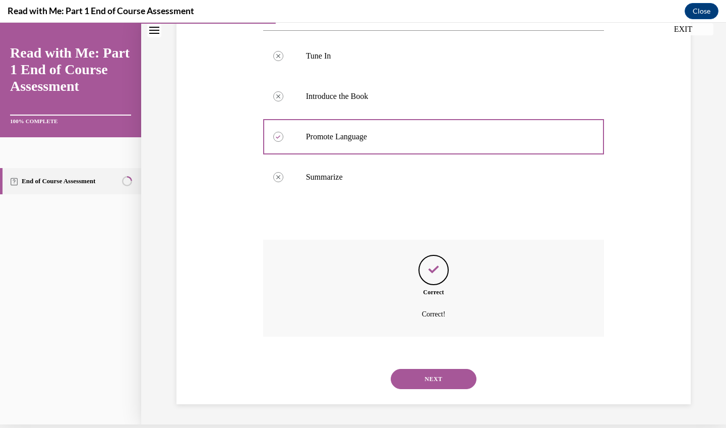
click at [436, 383] on button "NEXT" at bounding box center [434, 379] width 86 height 20
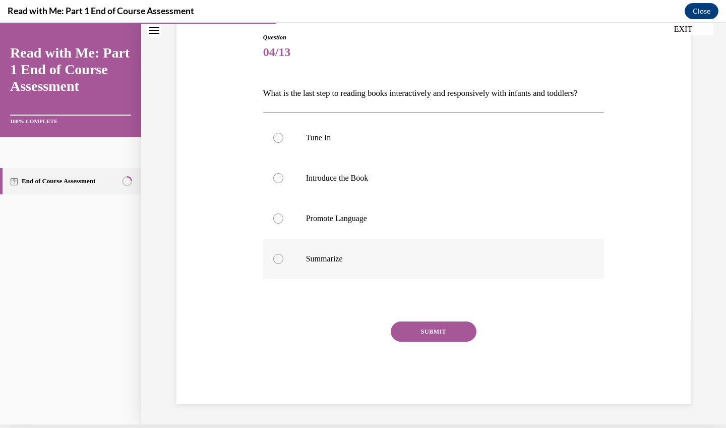
click at [357, 264] on p "Summarize" at bounding box center [442, 259] width 273 height 10
click at [283, 264] on input "Summarize" at bounding box center [278, 259] width 10 height 10
radio input "true"
click at [409, 330] on div "Question 04/13 What is the last step to reading books interactively and respons…" at bounding box center [433, 218] width 341 height 371
click at [414, 341] on button "SUBMIT" at bounding box center [434, 331] width 86 height 20
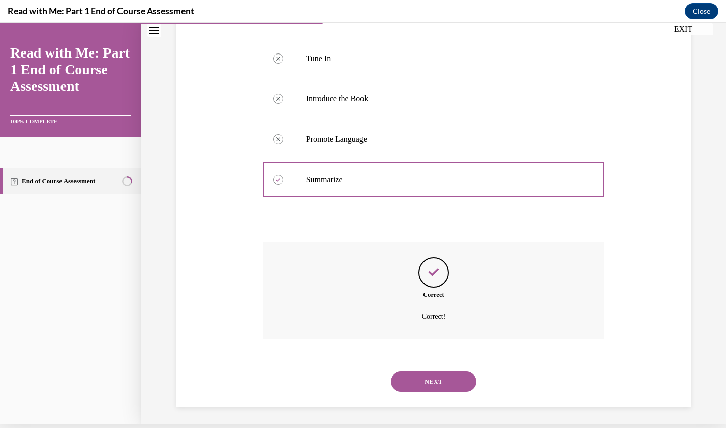
scroll to position [190, 0]
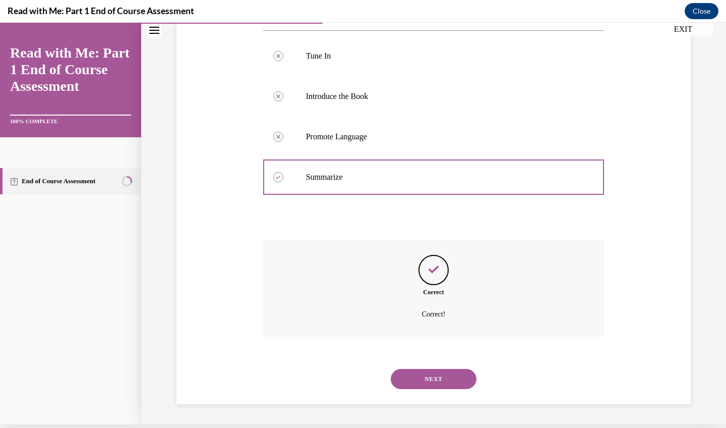
click at [424, 377] on button "NEXT" at bounding box center [434, 379] width 86 height 20
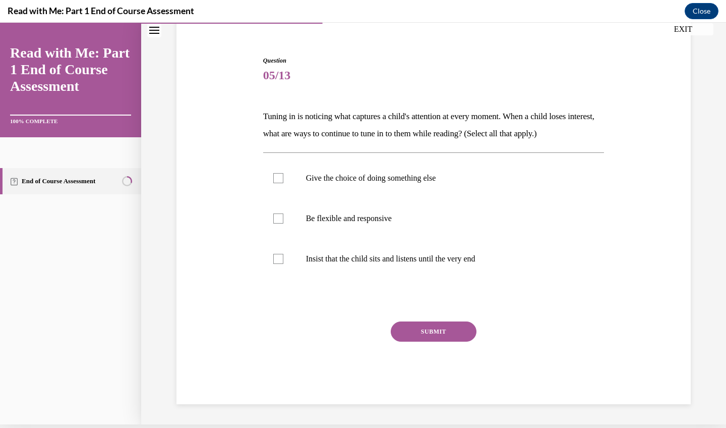
scroll to position [69, 0]
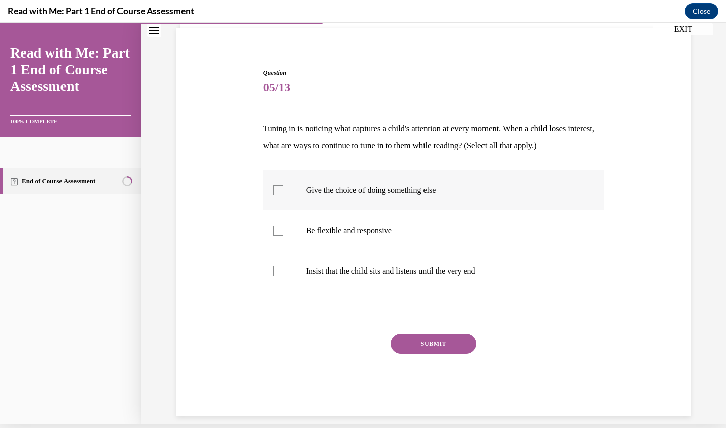
click at [421, 200] on label "Give the choice of doing something else" at bounding box center [433, 190] width 341 height 40
click at [283, 195] on input "Give the choice of doing something else" at bounding box center [278, 190] width 10 height 10
checkbox input "true"
click at [412, 233] on p "Be flexible and responsive" at bounding box center [442, 230] width 273 height 10
click at [283, 233] on input "Be flexible and responsive" at bounding box center [278, 230] width 10 height 10
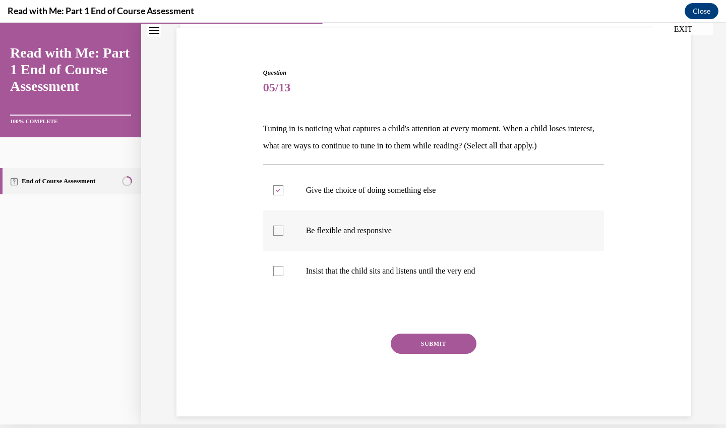
checkbox input "true"
click at [441, 352] on button "SUBMIT" at bounding box center [434, 343] width 86 height 20
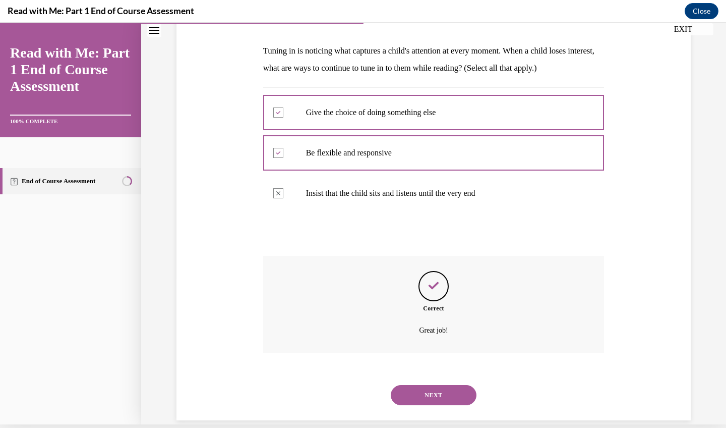
scroll to position [150, 0]
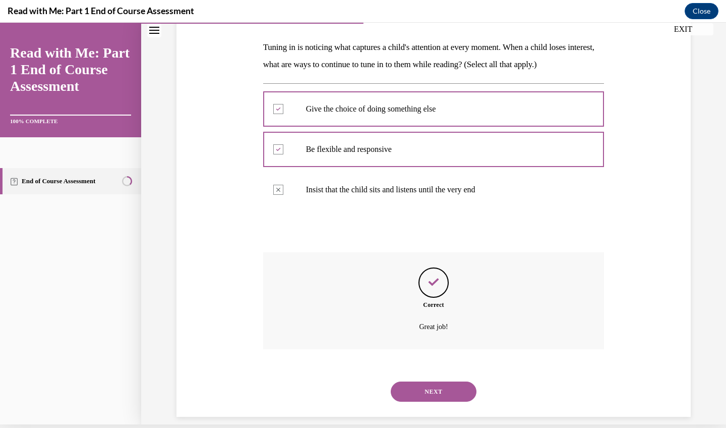
click at [437, 381] on button "NEXT" at bounding box center [434, 391] width 86 height 20
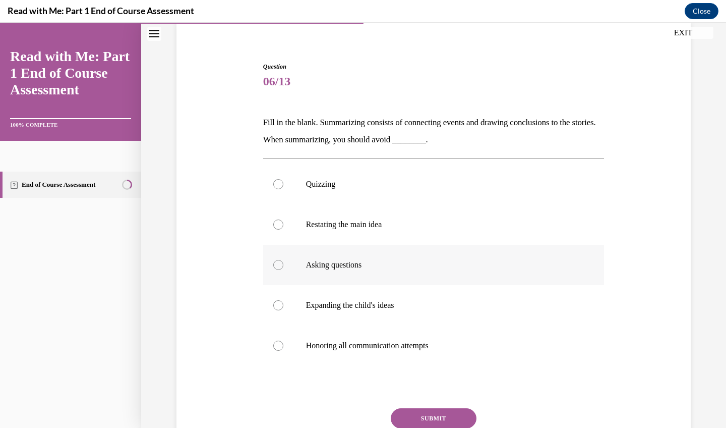
scroll to position [80, 0]
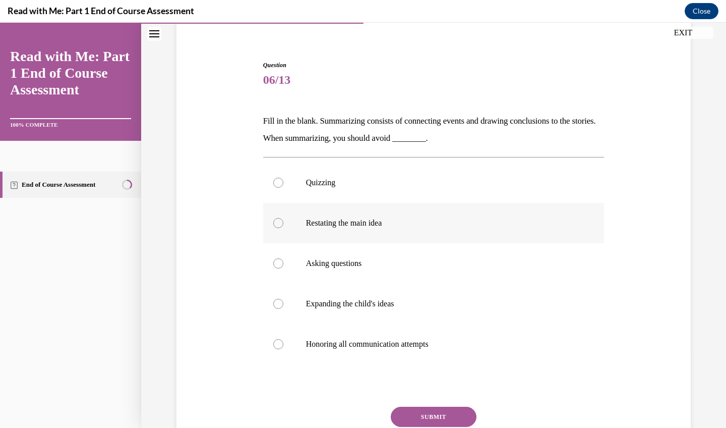
click at [364, 203] on label "Restating the main idea" at bounding box center [433, 223] width 341 height 40
click at [283, 218] on input "Restating the main idea" at bounding box center [278, 223] width 10 height 10
radio input "true"
click at [363, 183] on p "Quizzing" at bounding box center [442, 182] width 273 height 10
click at [283, 183] on input "Quizzing" at bounding box center [278, 182] width 10 height 10
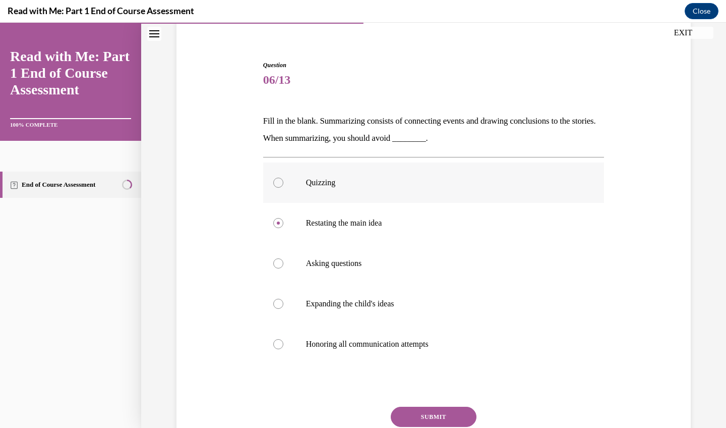
radio input "true"
click at [415, 412] on button "SUBMIT" at bounding box center [434, 416] width 86 height 20
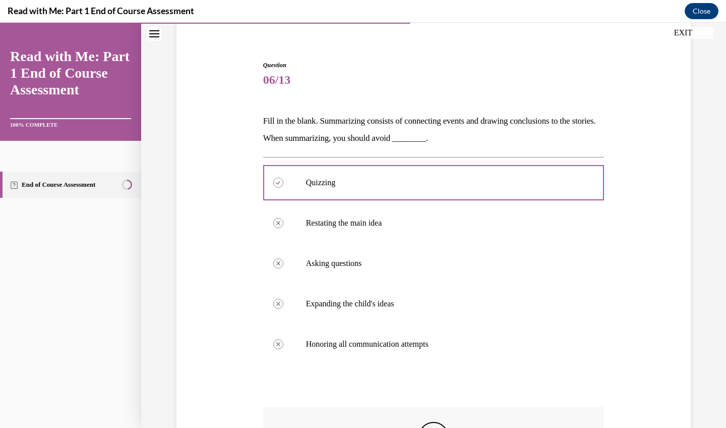
scroll to position [12, 0]
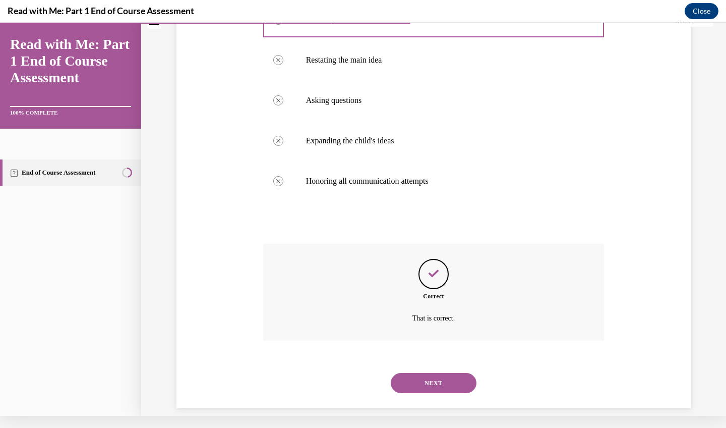
click at [423, 379] on button "NEXT" at bounding box center [434, 383] width 86 height 20
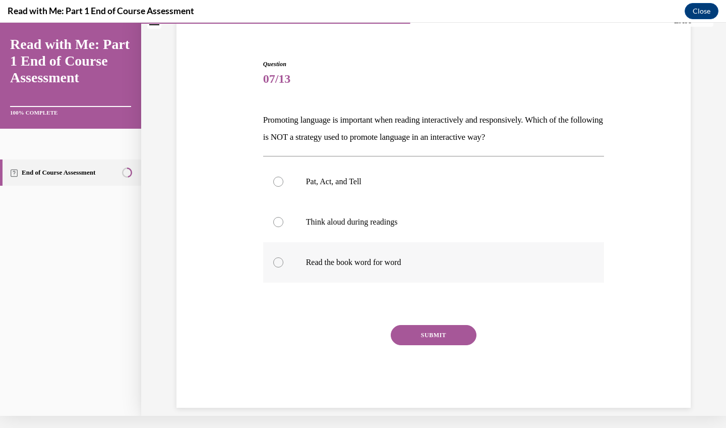
click at [342, 268] on label "Read the book word for word" at bounding box center [433, 262] width 341 height 40
click at [283, 267] on input "Read the book word for word" at bounding box center [278, 262] width 10 height 10
radio input "true"
click at [431, 344] on button "SUBMIT" at bounding box center [434, 335] width 86 height 20
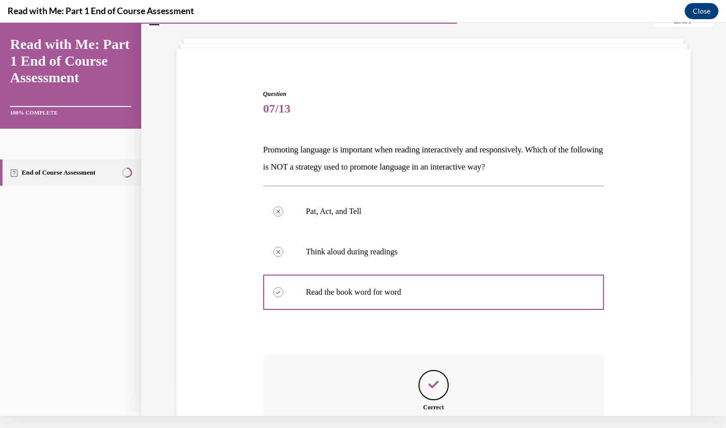
scroll to position [150, 0]
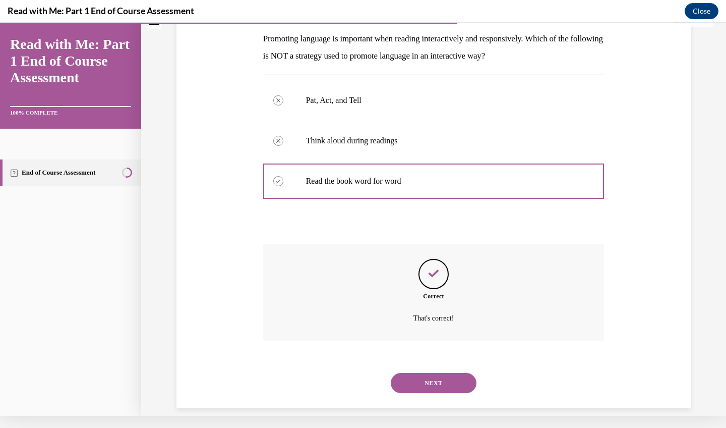
click at [443, 373] on button "NEXT" at bounding box center [434, 383] width 86 height 20
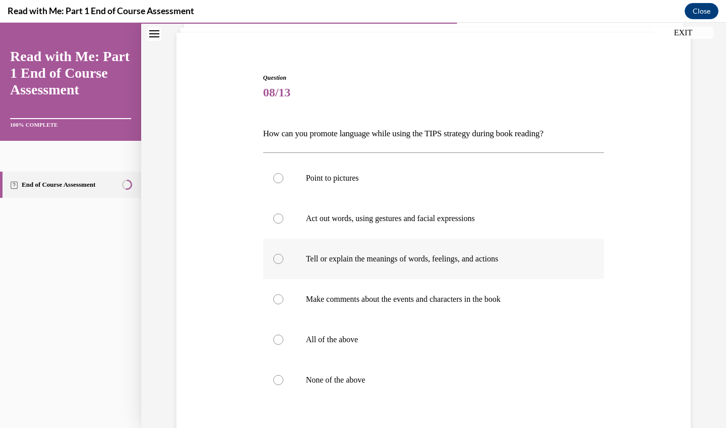
scroll to position [82, 0]
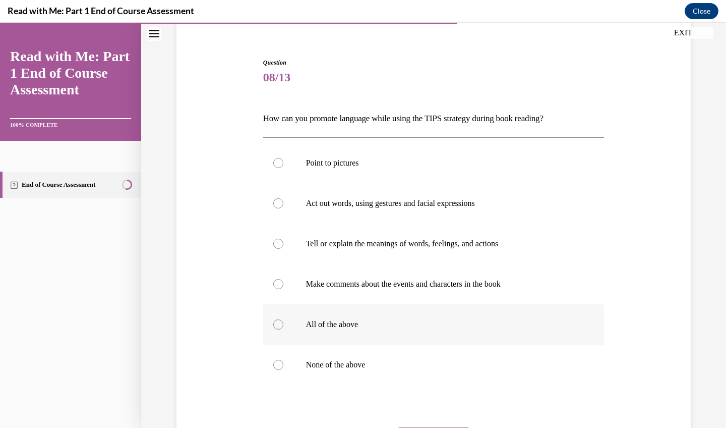
click at [366, 319] on p "All of the above" at bounding box center [442, 324] width 273 height 10
click at [283, 319] on input "All of the above" at bounding box center [278, 324] width 10 height 10
radio input "true"
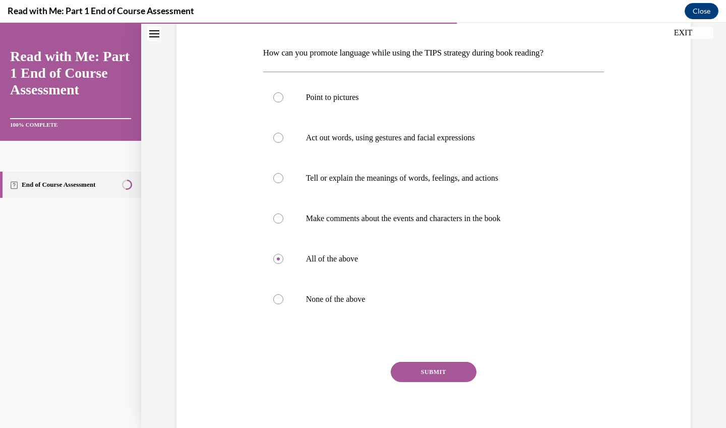
click at [416, 371] on button "SUBMIT" at bounding box center [434, 372] width 86 height 20
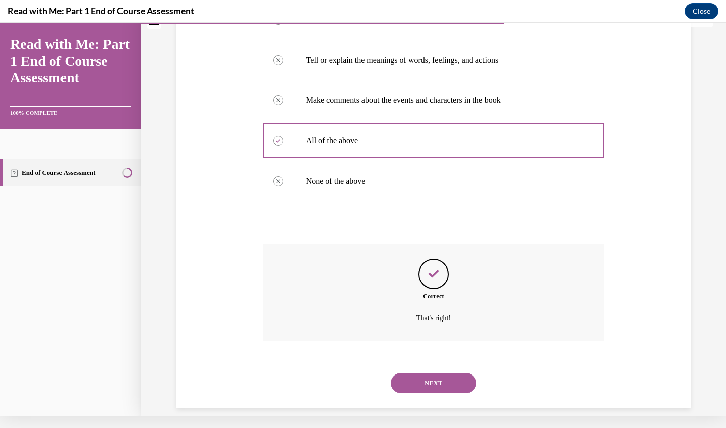
click at [417, 373] on button "NEXT" at bounding box center [434, 383] width 86 height 20
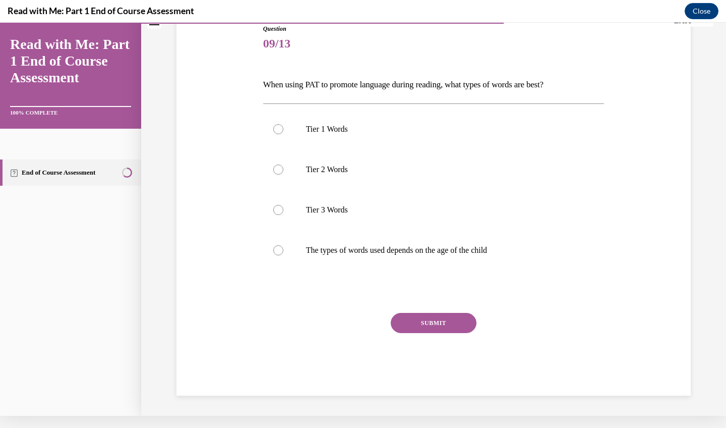
scroll to position [92, 0]
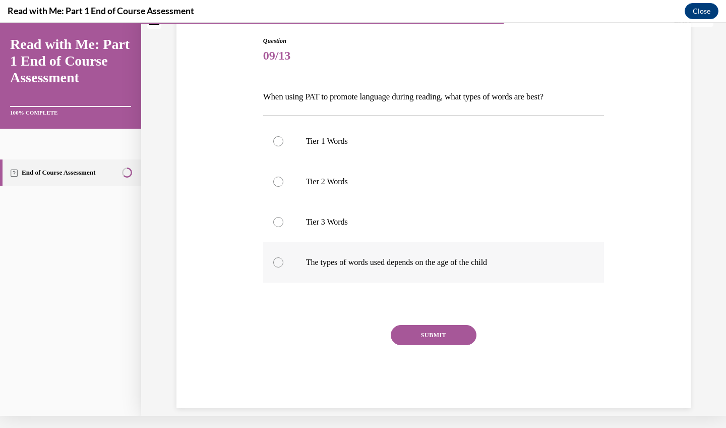
click at [377, 263] on p "The types of words used depends on the age of the child" at bounding box center [442, 262] width 273 height 10
click at [283, 263] on input "The types of words used depends on the age of the child" at bounding box center [278, 262] width 10 height 10
radio input "true"
click at [439, 349] on div "SUBMIT" at bounding box center [433, 350] width 341 height 50
click at [439, 337] on button "SUBMIT" at bounding box center [434, 335] width 86 height 20
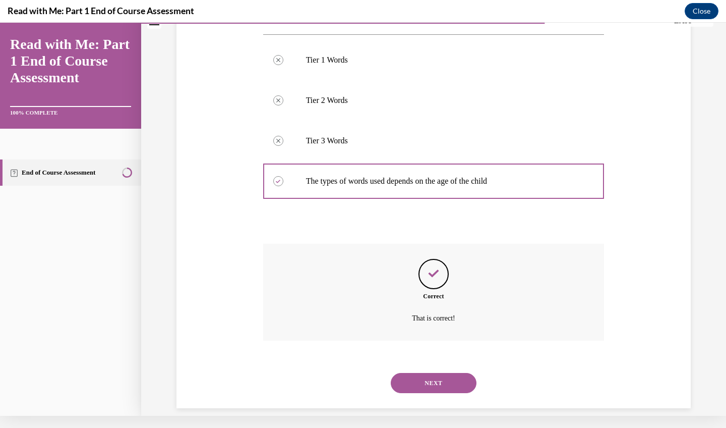
click at [429, 373] on button "NEXT" at bounding box center [434, 383] width 86 height 20
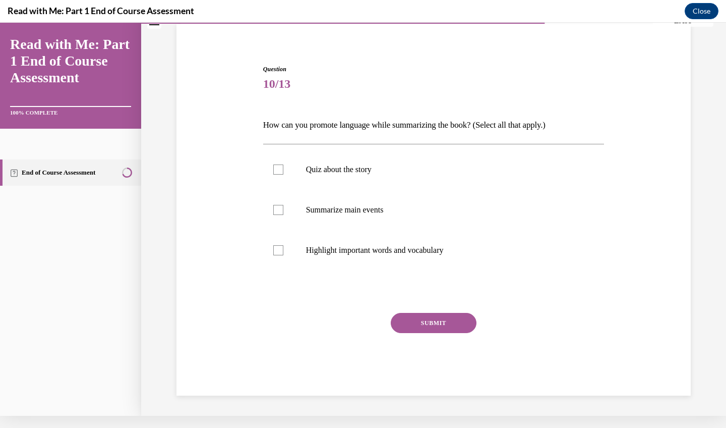
scroll to position [31, 0]
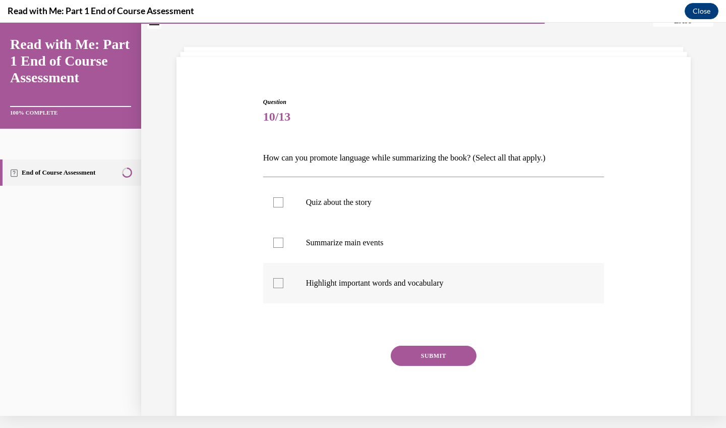
click at [358, 297] on label "Highlight important words and vocabulary" at bounding box center [433, 283] width 341 height 40
click at [283, 288] on input "Highlight important words and vocabulary" at bounding box center [278, 283] width 10 height 10
checkbox input "true"
click at [418, 245] on p "Summarize main events" at bounding box center [442, 242] width 273 height 10
click at [283, 245] on input "Summarize main events" at bounding box center [278, 242] width 10 height 10
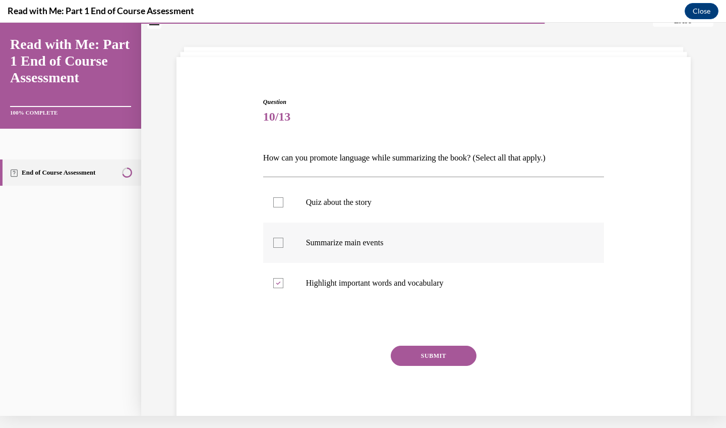
checkbox input "true"
click at [399, 205] on p "Quiz about the story" at bounding box center [442, 202] width 273 height 10
click at [283, 205] on input "Quiz about the story" at bounding box center [278, 202] width 10 height 10
checkbox input "true"
click at [432, 356] on button "SUBMIT" at bounding box center [434, 355] width 86 height 20
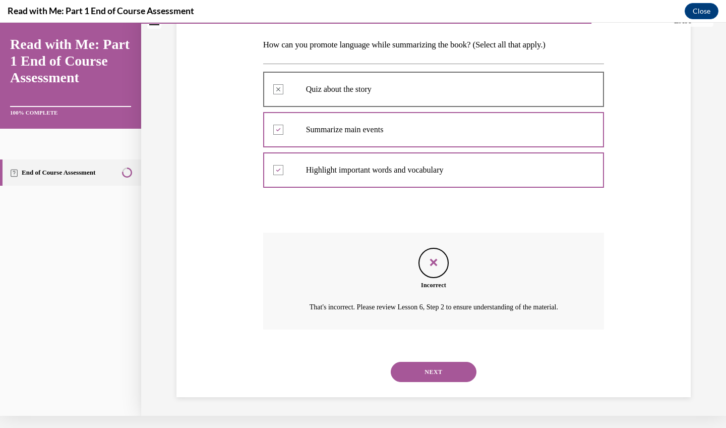
scroll to position [144, 0]
click at [432, 372] on button "NEXT" at bounding box center [434, 371] width 86 height 20
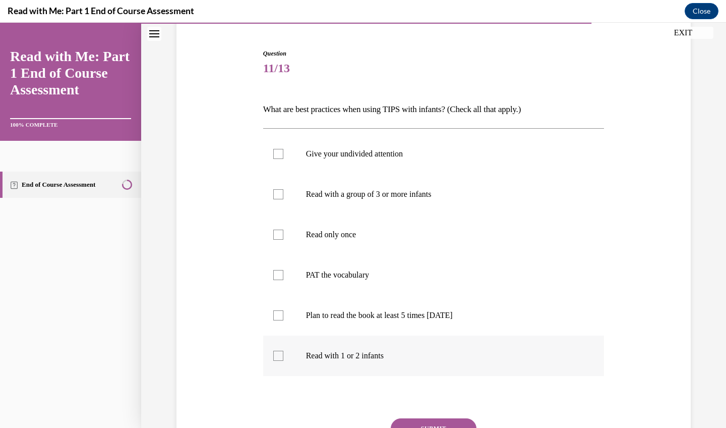
scroll to position [92, 0]
click at [367, 150] on p "Give your undivided attention" at bounding box center [442, 153] width 273 height 10
click at [283, 150] on input "Give your undivided attention" at bounding box center [278, 153] width 10 height 10
checkbox input "true"
click at [347, 265] on label "PAT the vocabulary" at bounding box center [433, 274] width 341 height 40
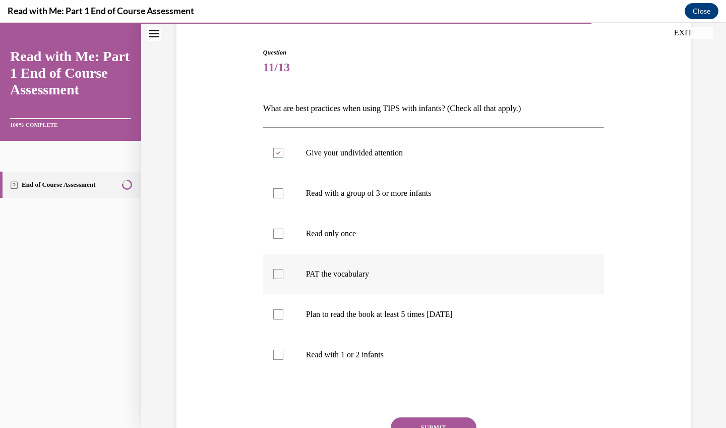
click at [283, 269] on input "PAT the vocabulary" at bounding box center [278, 274] width 10 height 10
checkbox input "true"
click at [339, 354] on p "Read with 1 or 2 infants" at bounding box center [442, 354] width 273 height 10
click at [283, 354] on input "Read with 1 or 2 infants" at bounding box center [278, 354] width 10 height 10
checkbox input "true"
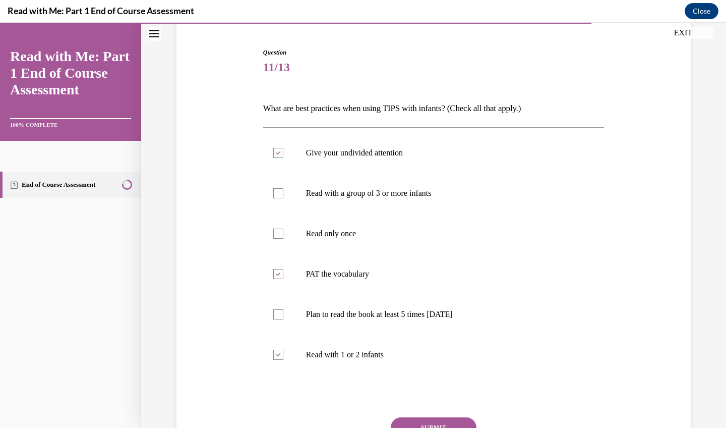
click at [421, 423] on button "SUBMIT" at bounding box center [434, 427] width 86 height 20
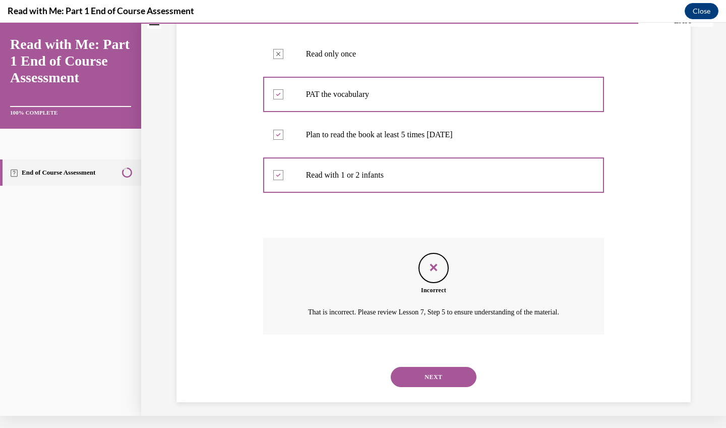
scroll to position [265, 0]
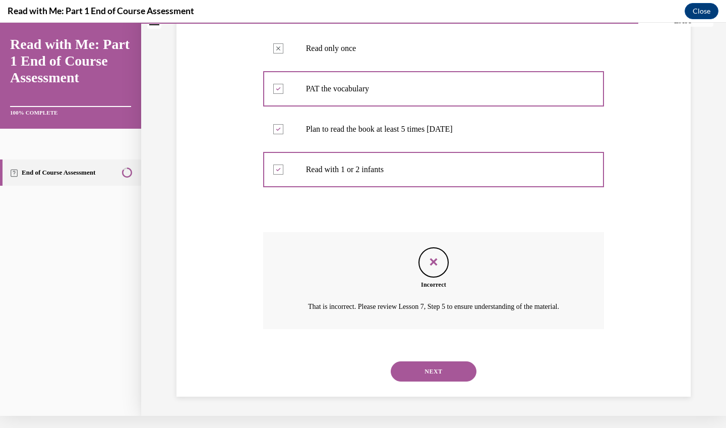
click at [422, 369] on button "NEXT" at bounding box center [434, 371] width 86 height 20
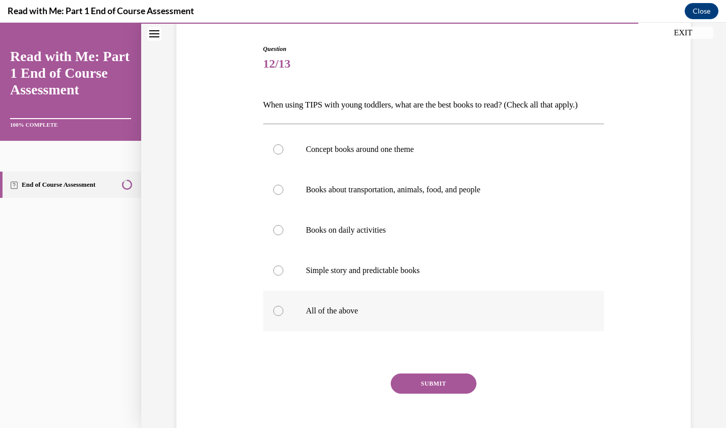
scroll to position [102, 0]
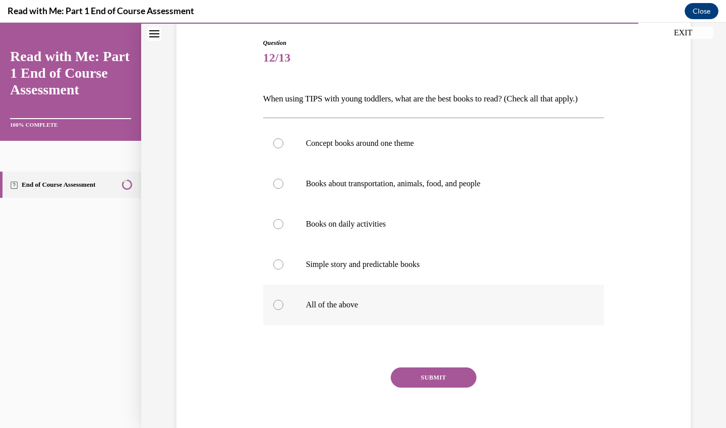
click at [392, 310] on p "All of the above" at bounding box center [442, 304] width 273 height 10
click at [283, 310] on input "All of the above" at bounding box center [278, 304] width 10 height 10
radio input "true"
click at [433, 387] on button "SUBMIT" at bounding box center [434, 377] width 86 height 20
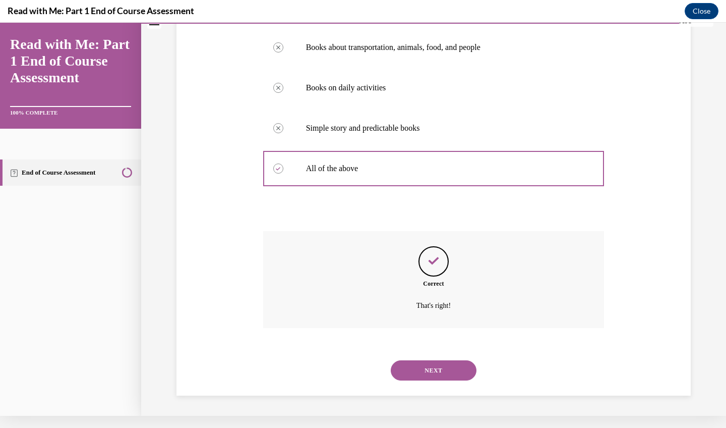
scroll to position [230, 0]
click at [429, 371] on button "NEXT" at bounding box center [434, 370] width 86 height 20
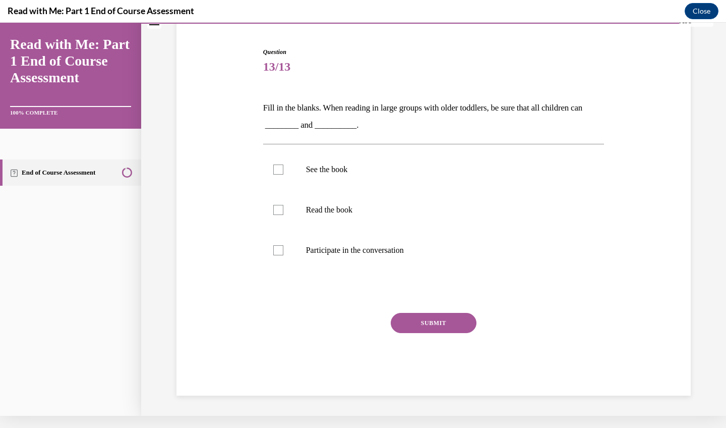
scroll to position [69, 0]
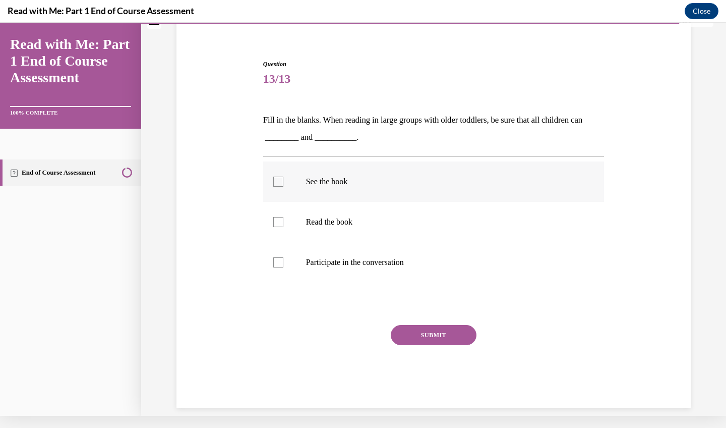
click at [336, 190] on label "See the book" at bounding box center [433, 181] width 341 height 40
click at [283, 187] on input "See the book" at bounding box center [278, 181] width 10 height 10
checkbox input "true"
click at [341, 260] on p "Participate in the conversation" at bounding box center [442, 262] width 273 height 10
click at [283, 260] on input "Participate in the conversation" at bounding box center [278, 262] width 10 height 10
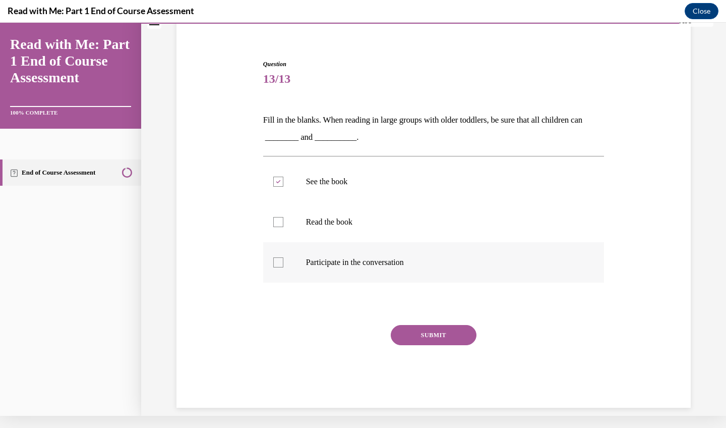
checkbox input "true"
click at [416, 329] on button "SUBMIT" at bounding box center [434, 335] width 86 height 20
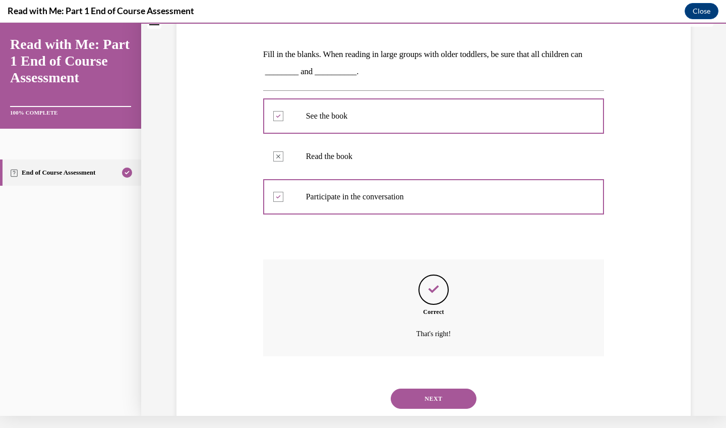
scroll to position [150, 0]
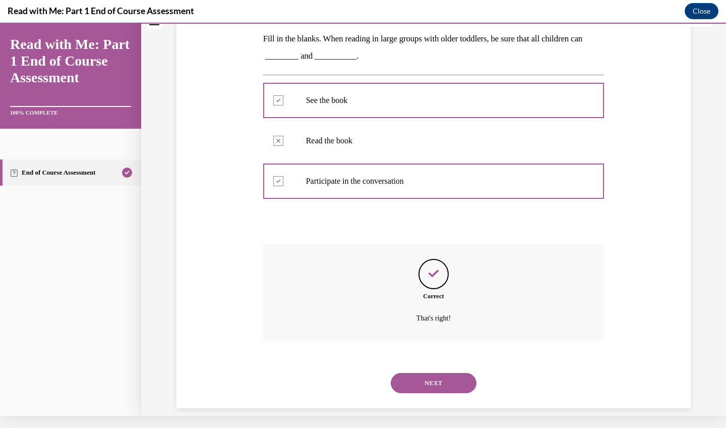
click at [451, 373] on button "NEXT" at bounding box center [434, 383] width 86 height 20
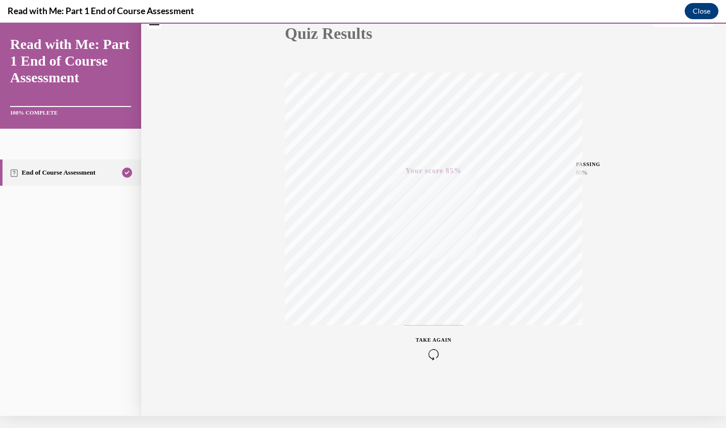
click at [704, 16] on button "Close" at bounding box center [702, 11] width 34 height 16
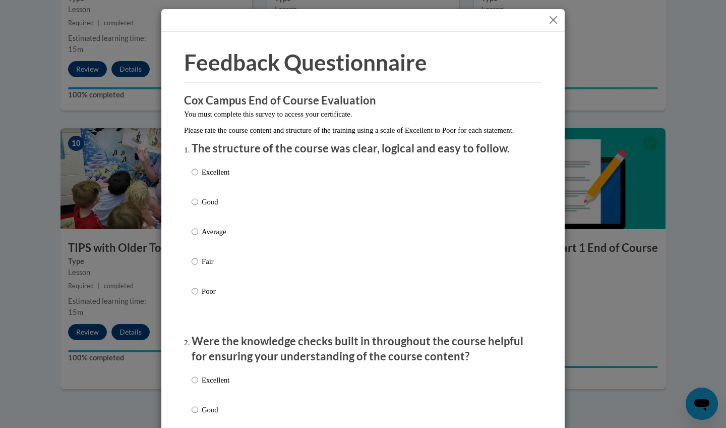
click at [211, 207] on p "Good" at bounding box center [216, 201] width 28 height 11
click at [198, 207] on input "Good" at bounding box center [195, 201] width 7 height 11
radio input "true"
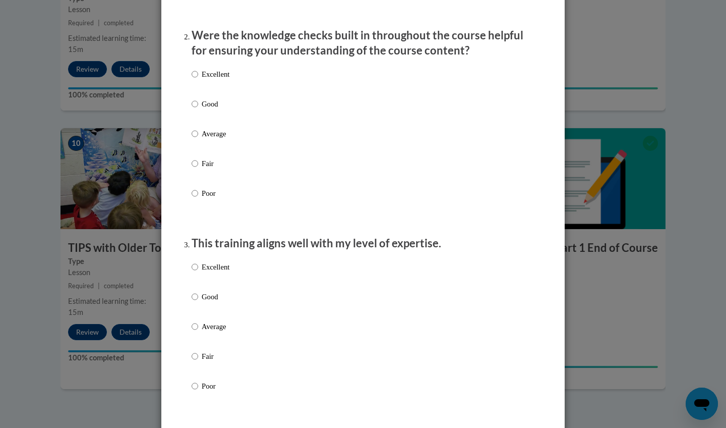
scroll to position [319, 0]
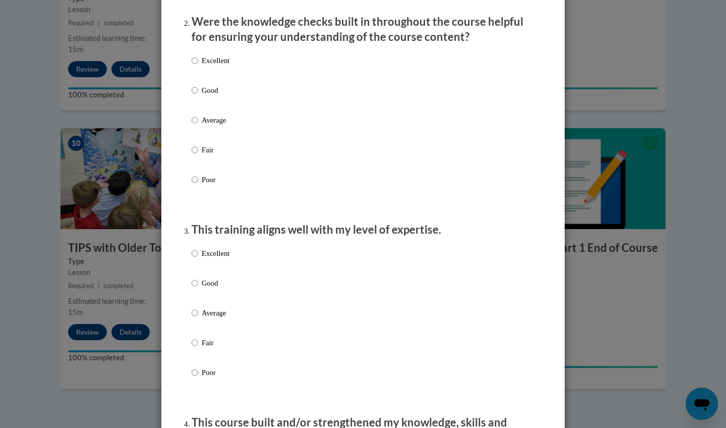
click at [212, 96] on p "Good" at bounding box center [216, 90] width 28 height 11
click at [198, 96] on input "Good" at bounding box center [195, 90] width 7 height 11
radio input "true"
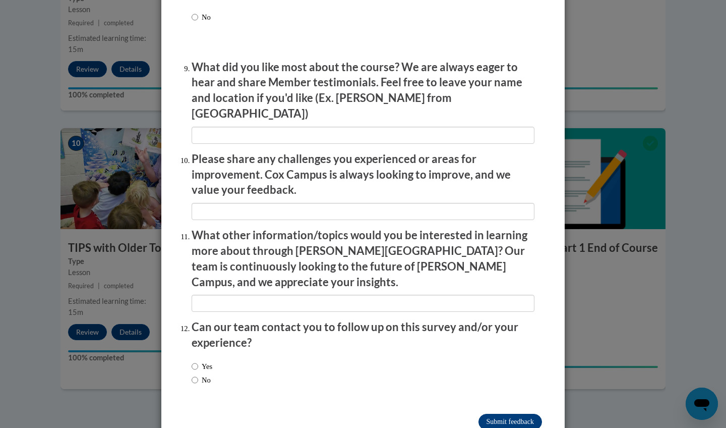
scroll to position [1656, 0]
click at [510, 414] on input "Submit feedback" at bounding box center [510, 422] width 64 height 16
